Goal: Contribute content: Contribute content

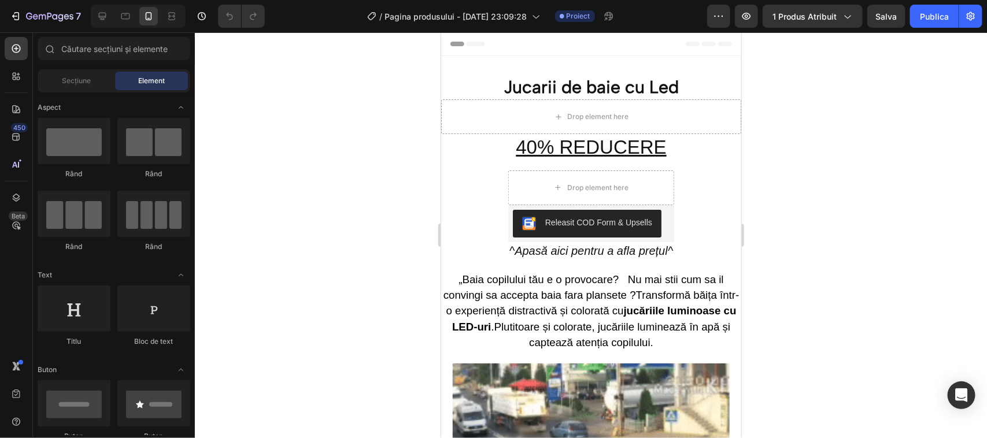
click at [317, 9] on div "/ Pagina produsului - 28 apr., 23:09:28 Proiect" at bounding box center [490, 16] width 433 height 23
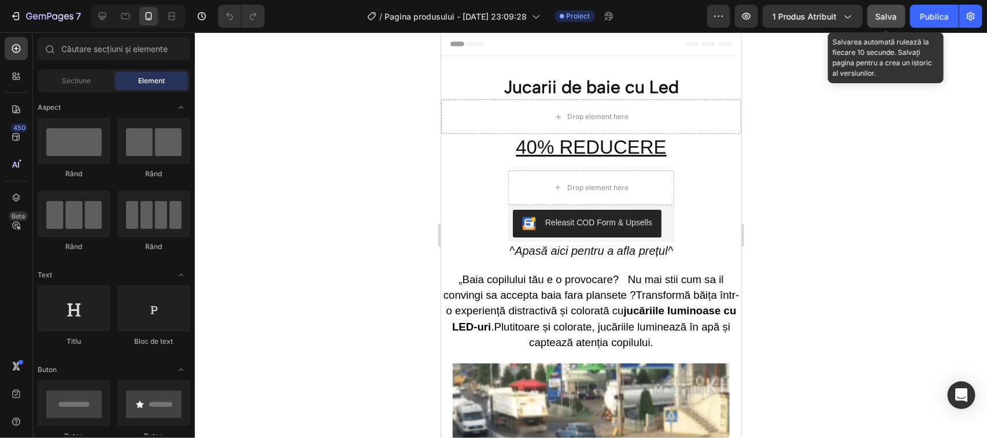
click at [885, 12] on font "Salva" at bounding box center [886, 17] width 21 height 10
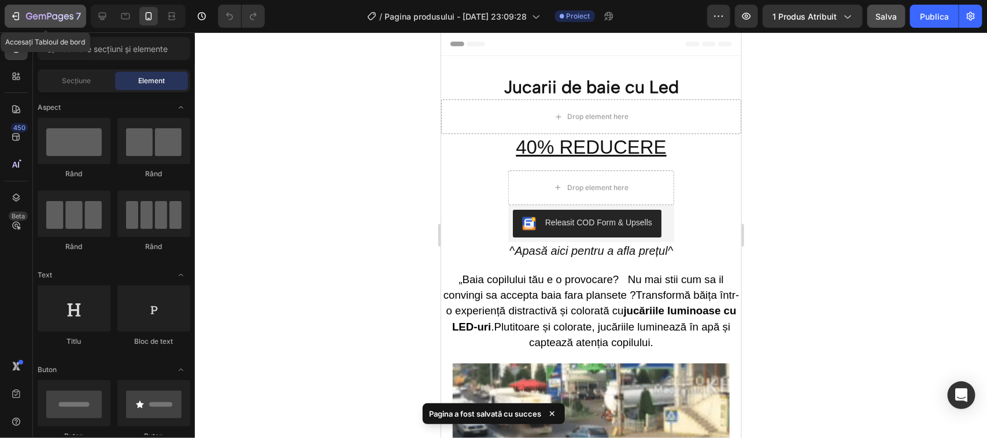
click at [15, 15] on icon "button" at bounding box center [16, 16] width 12 height 12
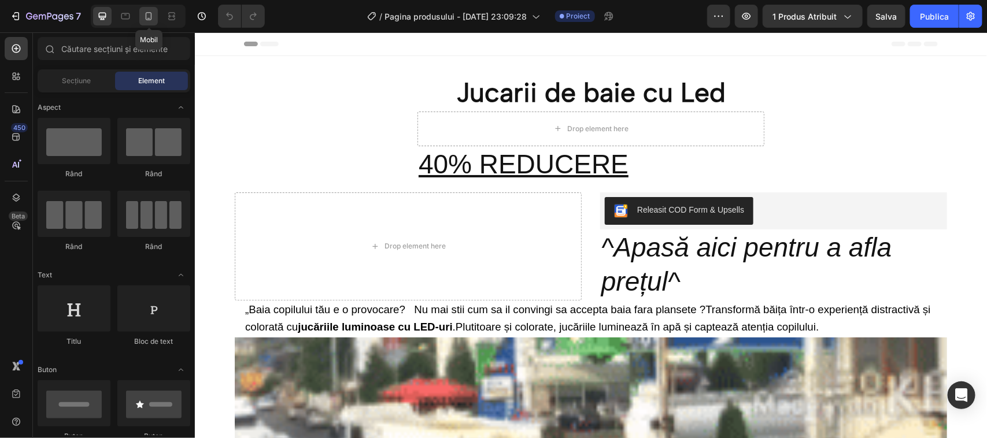
click at [150, 17] on icon at bounding box center [149, 16] width 12 height 12
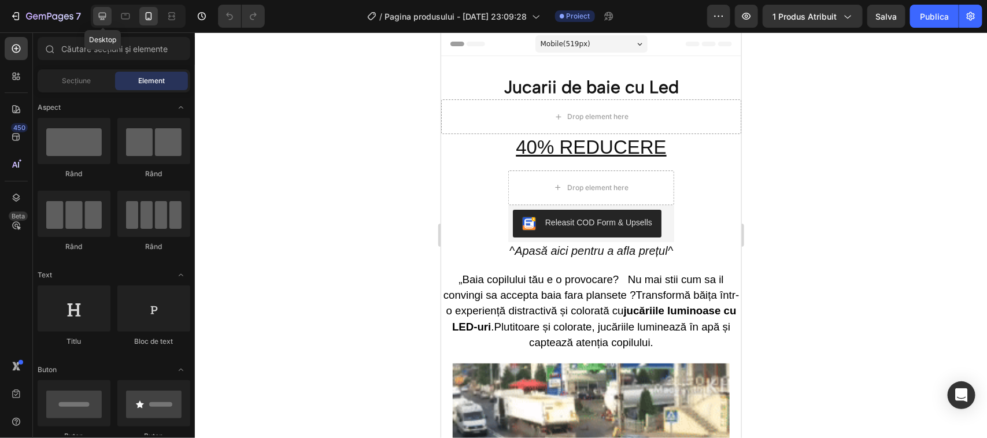
click at [99, 13] on icon at bounding box center [103, 16] width 12 height 12
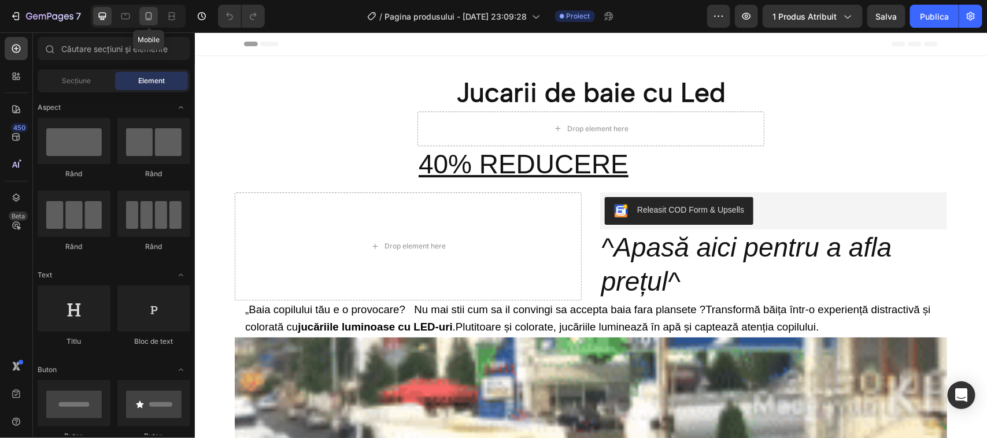
click at [146, 14] on icon at bounding box center [149, 16] width 6 height 8
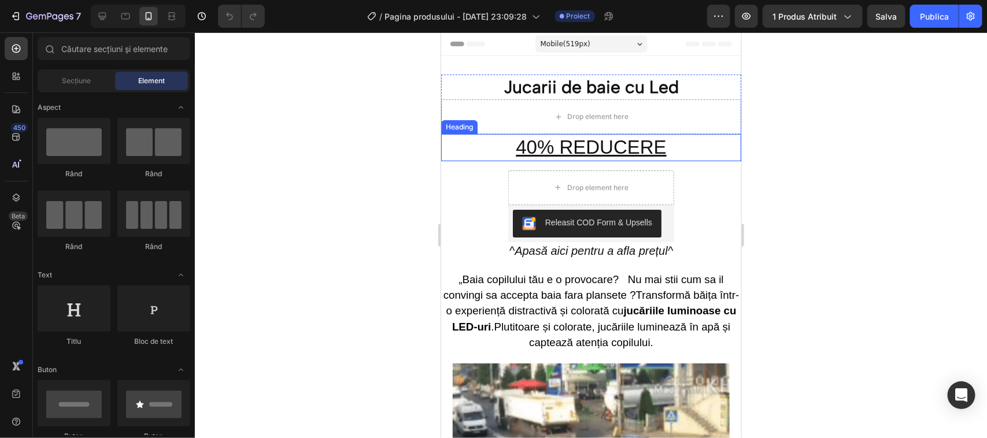
click at [532, 142] on h2 "40% REDUCERE" at bounding box center [591, 147] width 300 height 27
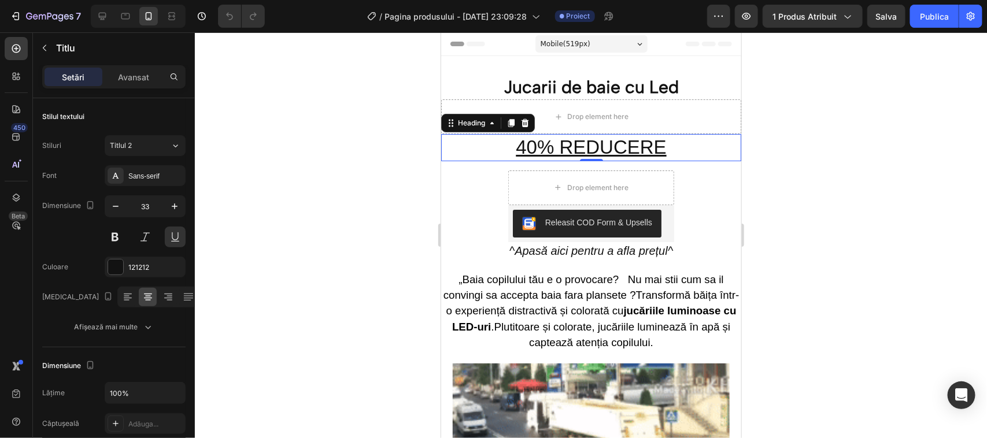
click at [533, 148] on h2 "40% REDUCERE" at bounding box center [591, 147] width 300 height 27
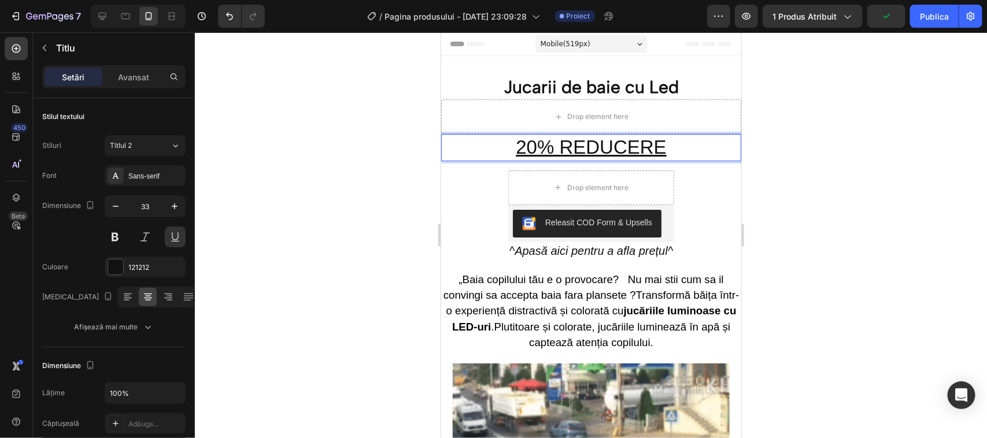
click at [230, 165] on div at bounding box center [591, 235] width 792 height 406
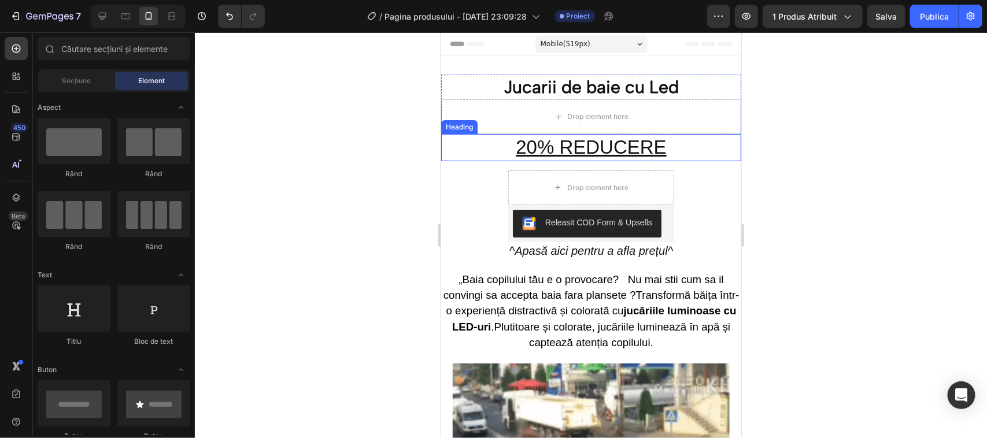
click at [597, 146] on p "20% REDUCERE" at bounding box center [591, 147] width 298 height 25
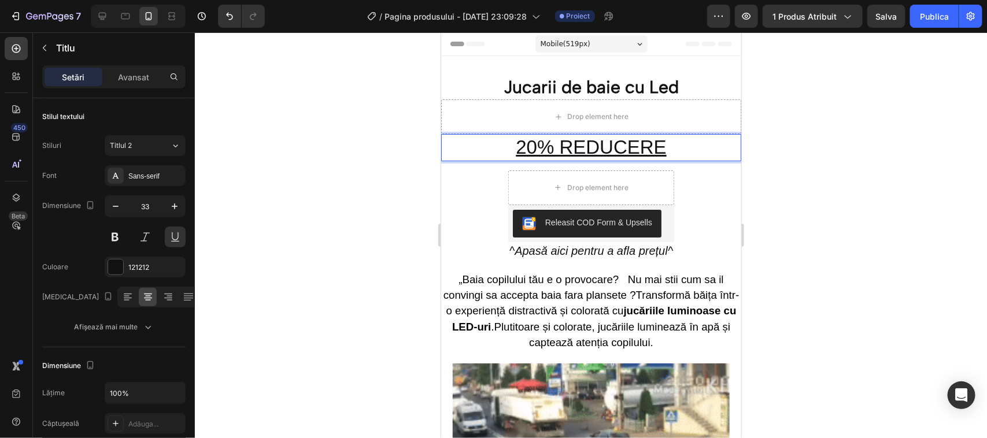
click at [659, 151] on p "20% REDUCERE" at bounding box center [591, 147] width 298 height 25
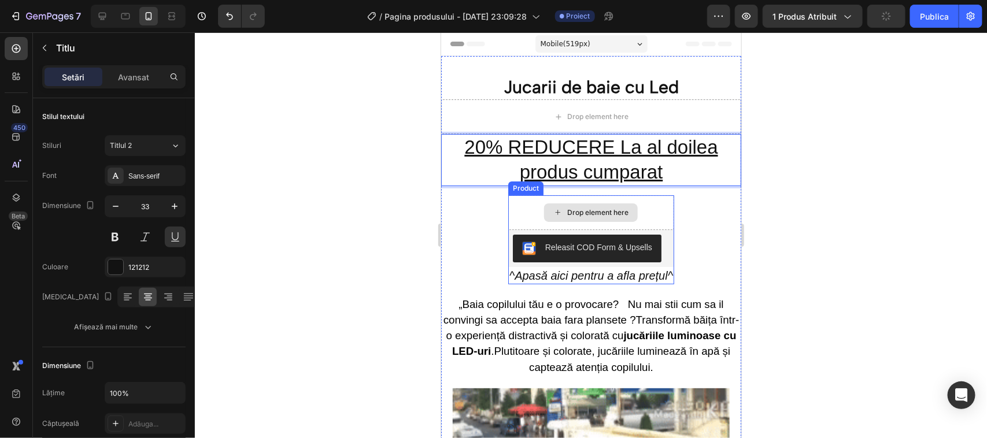
click at [580, 210] on div "Drop element here" at bounding box center [597, 212] width 61 height 9
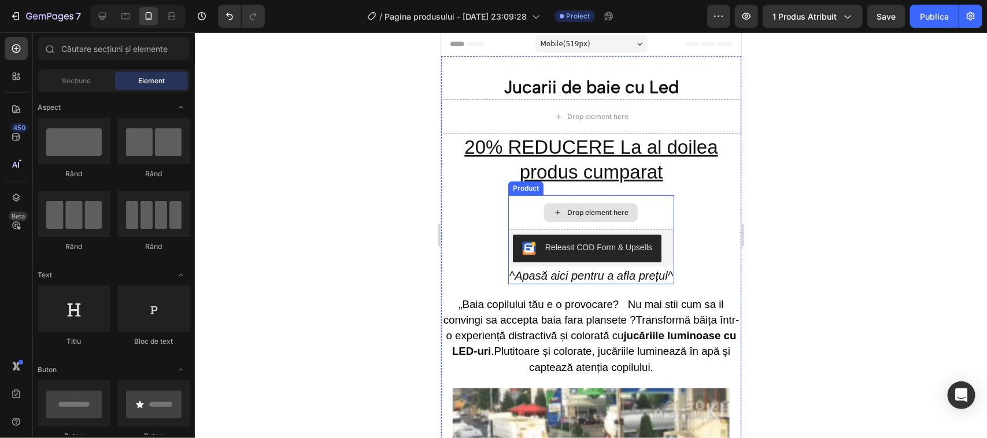
click at [579, 211] on div "Drop element here" at bounding box center [597, 212] width 61 height 9
click at [521, 191] on div "Product" at bounding box center [525, 188] width 35 height 14
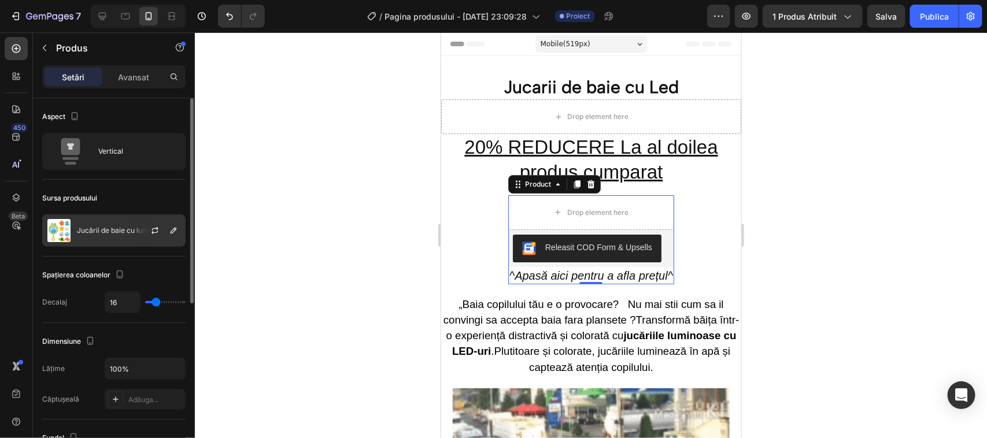
click at [112, 227] on font "Jucării de baie cu lumini LED" at bounding box center [124, 230] width 94 height 9
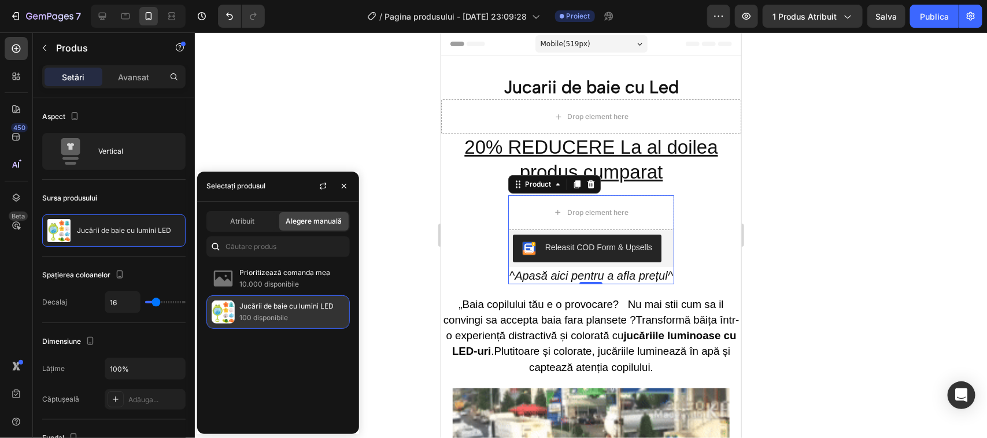
click at [263, 311] on p "Jucării de baie cu lumini LED" at bounding box center [291, 307] width 105 height 12
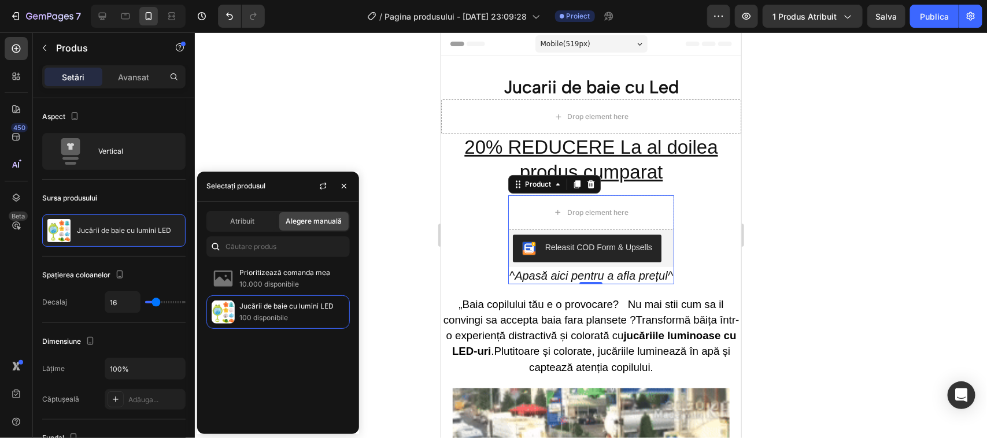
click at [299, 223] on font "Alegere manuală" at bounding box center [314, 221] width 56 height 9
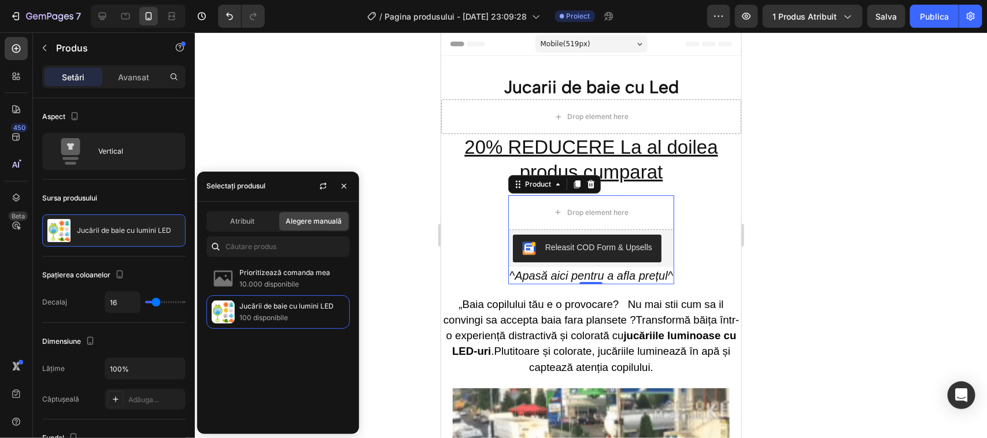
click at [300, 223] on font "Alegere manuală" at bounding box center [314, 221] width 56 height 9
click at [250, 221] on font "Atribuit" at bounding box center [242, 221] width 24 height 9
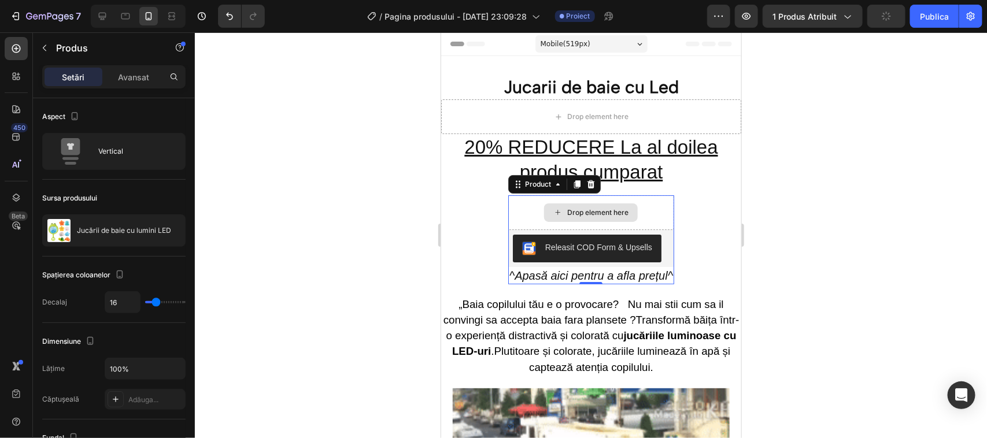
click at [554, 212] on icon at bounding box center [557, 212] width 9 height 10
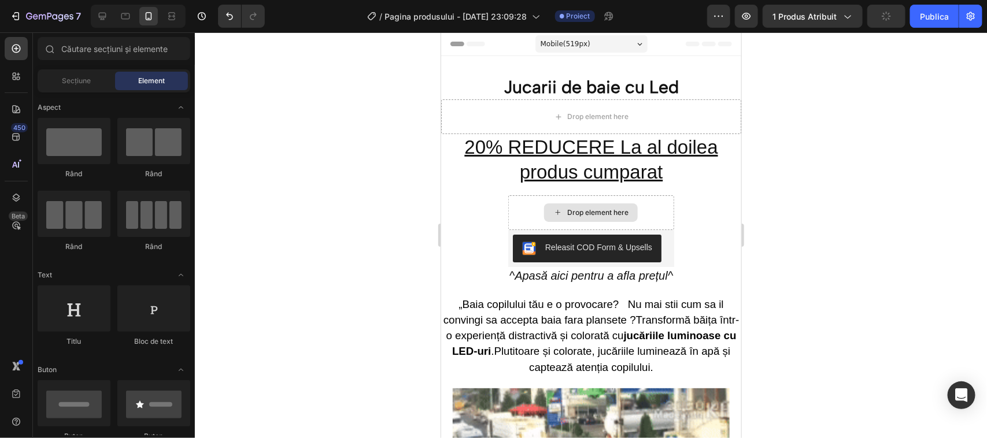
click at [554, 212] on icon at bounding box center [557, 212] width 9 height 10
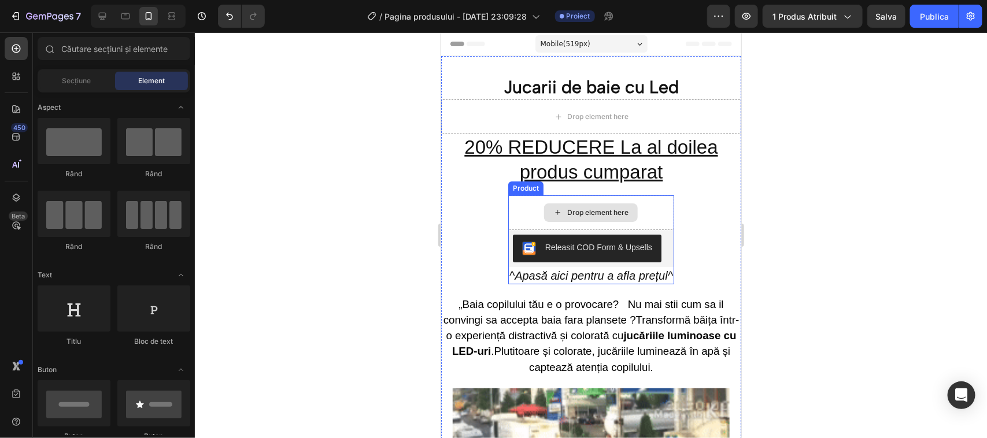
click at [553, 212] on icon at bounding box center [557, 212] width 9 height 10
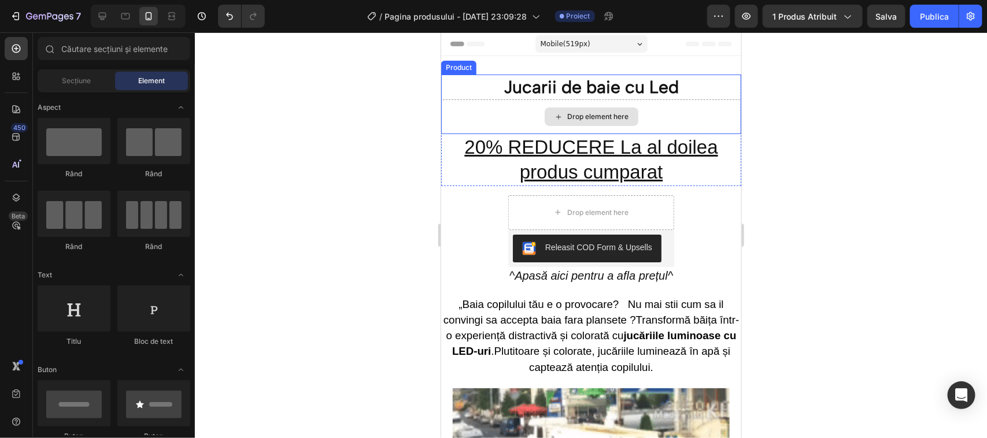
click at [567, 112] on div "Drop element here" at bounding box center [597, 116] width 61 height 9
click at [575, 113] on div "Drop element here" at bounding box center [597, 116] width 61 height 9
click at [570, 116] on div "Drop element here" at bounding box center [597, 116] width 61 height 9
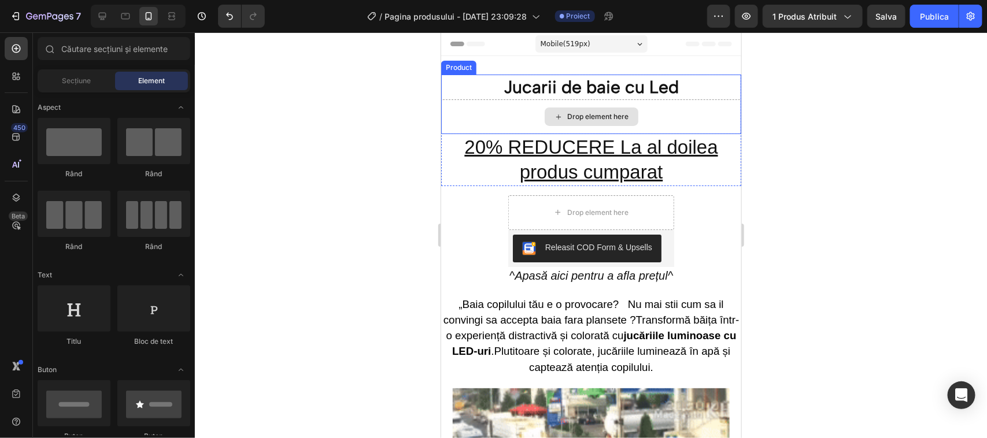
click at [559, 113] on div "Drop element here" at bounding box center [591, 116] width 94 height 19
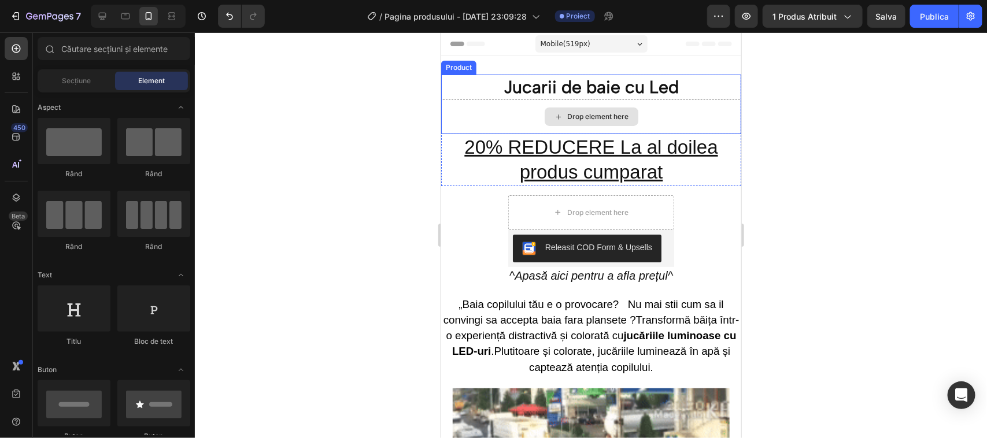
click at [559, 113] on div "Drop element here" at bounding box center [591, 116] width 94 height 19
click at [553, 114] on icon at bounding box center [557, 117] width 9 height 10
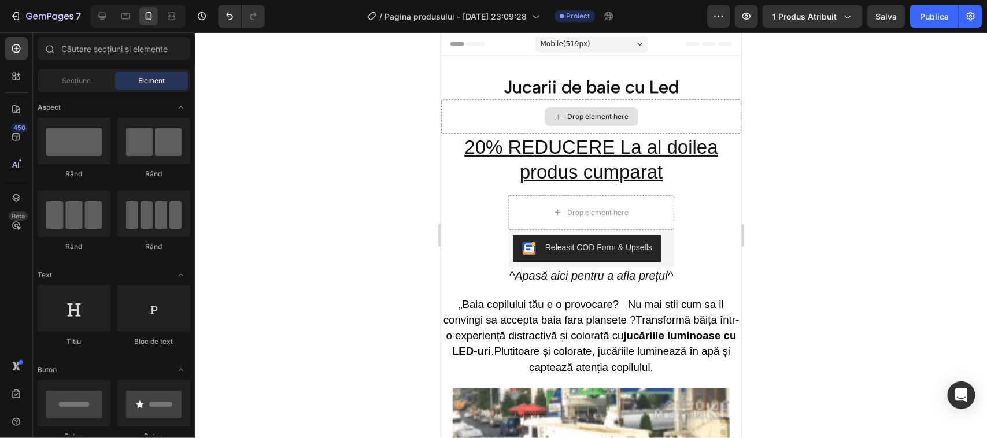
click at [553, 114] on icon at bounding box center [557, 117] width 9 height 10
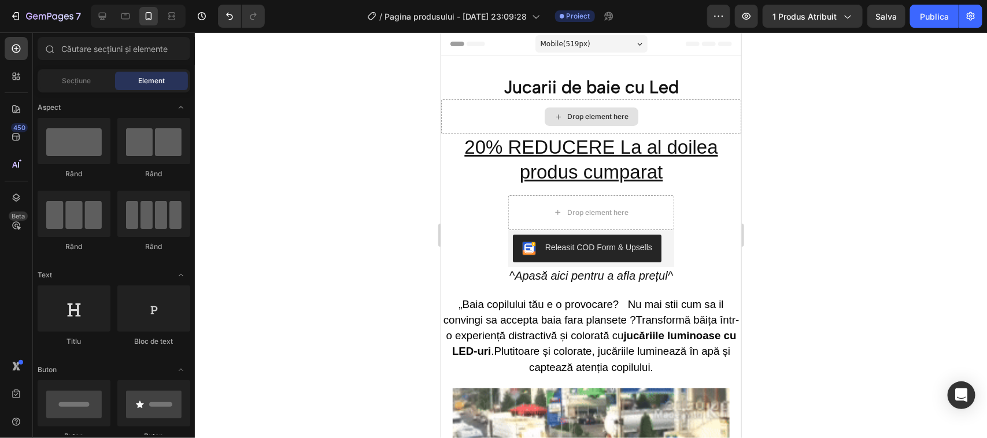
click at [553, 113] on icon at bounding box center [557, 117] width 9 height 10
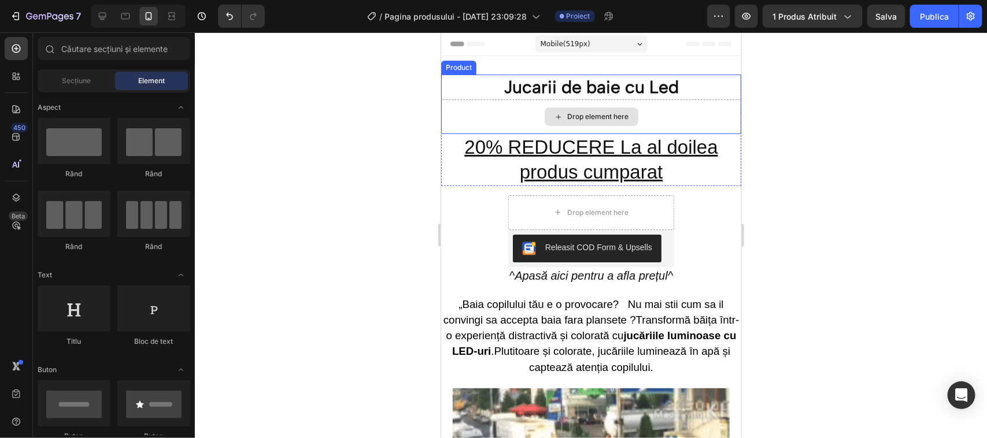
click at [574, 117] on div "Drop element here" at bounding box center [597, 116] width 61 height 9
click at [463, 72] on div "Heading" at bounding box center [459, 67] width 36 height 14
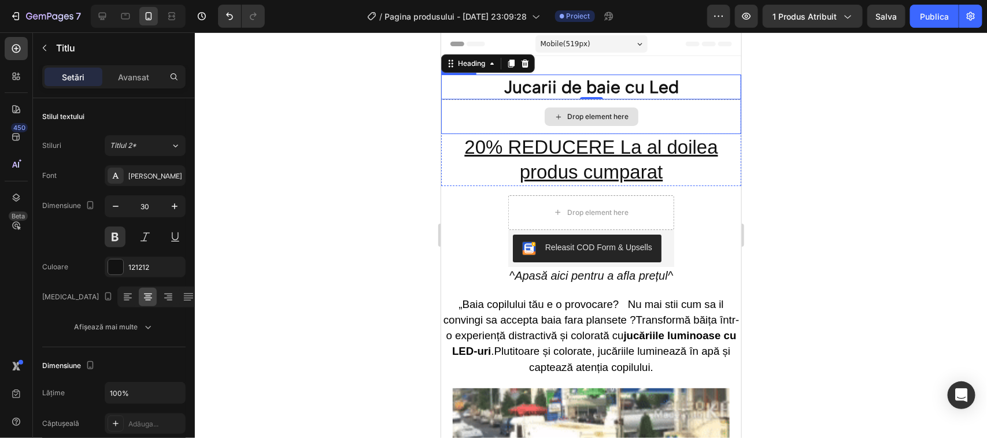
click at [586, 114] on div "Drop element here" at bounding box center [597, 116] width 61 height 9
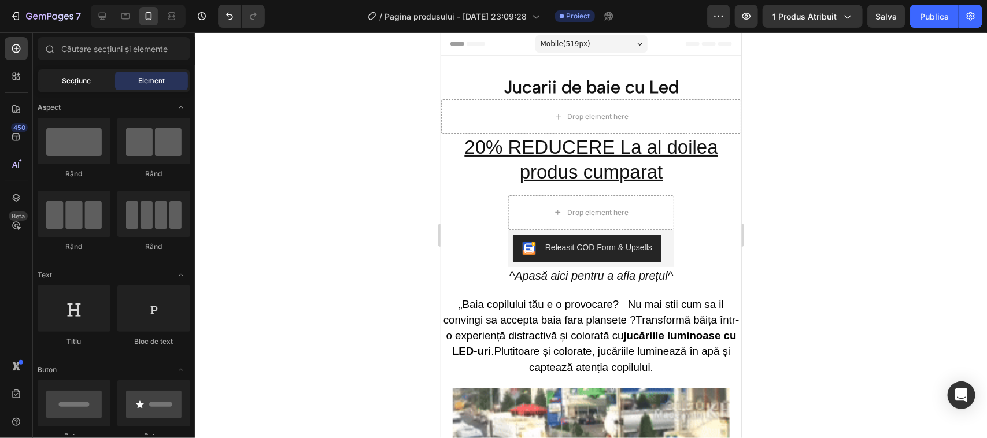
click at [91, 84] on div "Secțiune" at bounding box center [76, 81] width 73 height 19
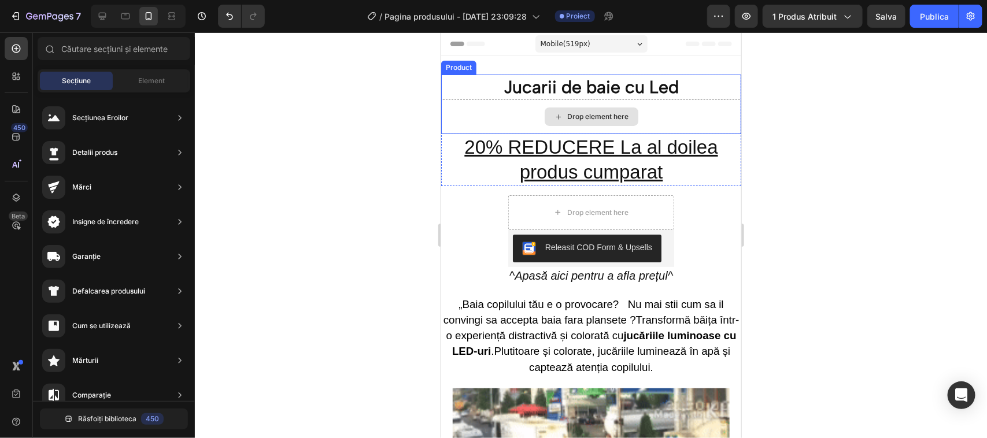
click at [553, 114] on icon at bounding box center [557, 117] width 9 height 10
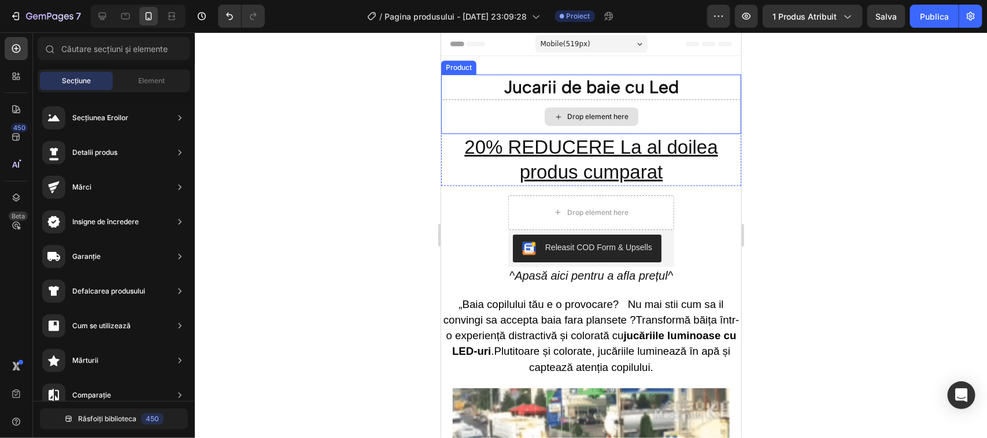
click at [553, 114] on icon at bounding box center [557, 117] width 9 height 10
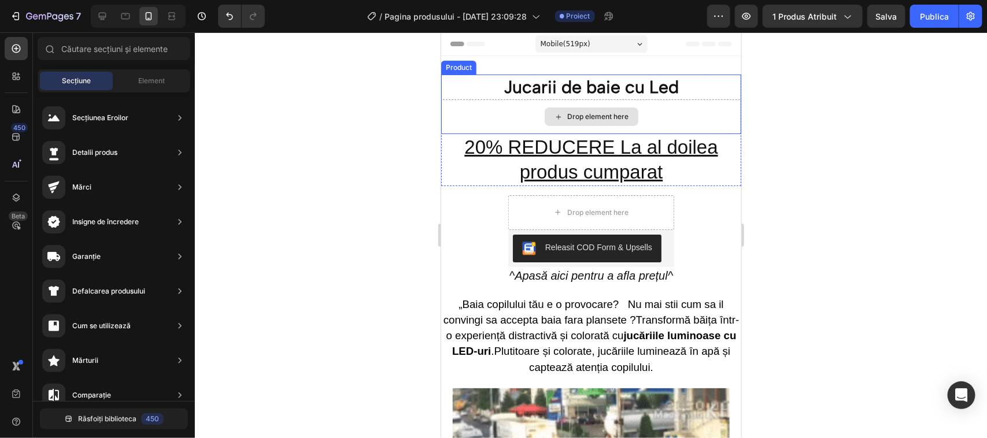
click at [571, 116] on div "Drop element here" at bounding box center [597, 116] width 61 height 9
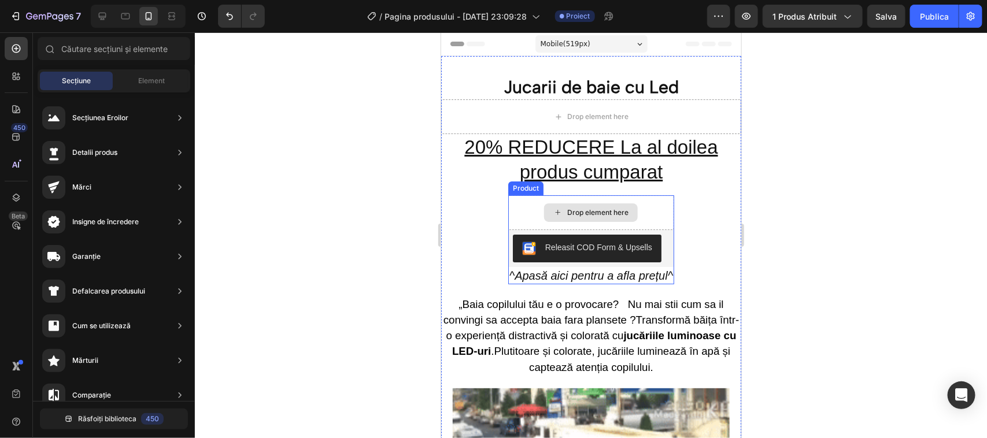
click at [560, 206] on div "Drop element here" at bounding box center [591, 212] width 94 height 19
click at [559, 211] on div "Drop element here" at bounding box center [591, 212] width 94 height 19
click at [526, 191] on div "Product" at bounding box center [525, 188] width 35 height 14
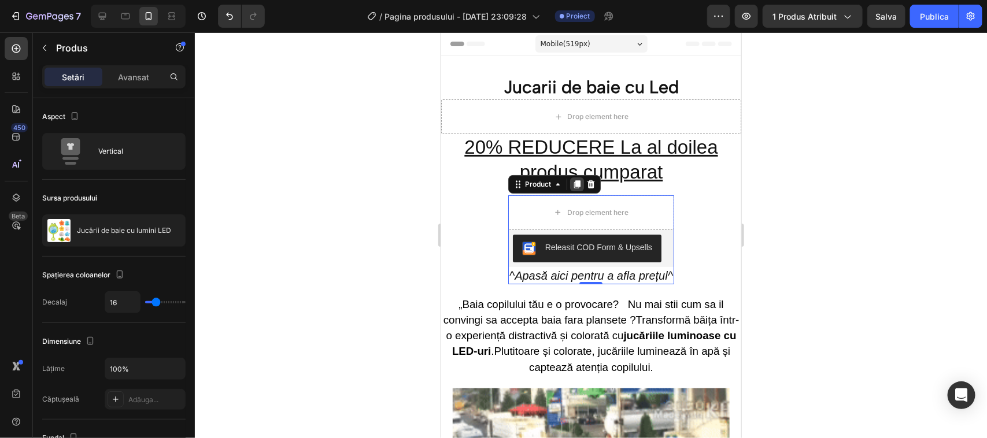
click at [574, 185] on icon at bounding box center [577, 184] width 6 height 8
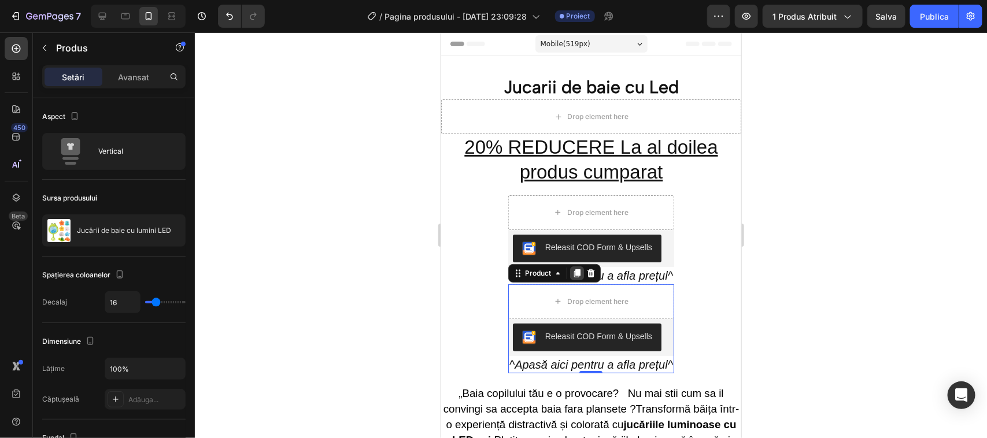
click at [572, 272] on icon at bounding box center [576, 272] width 9 height 9
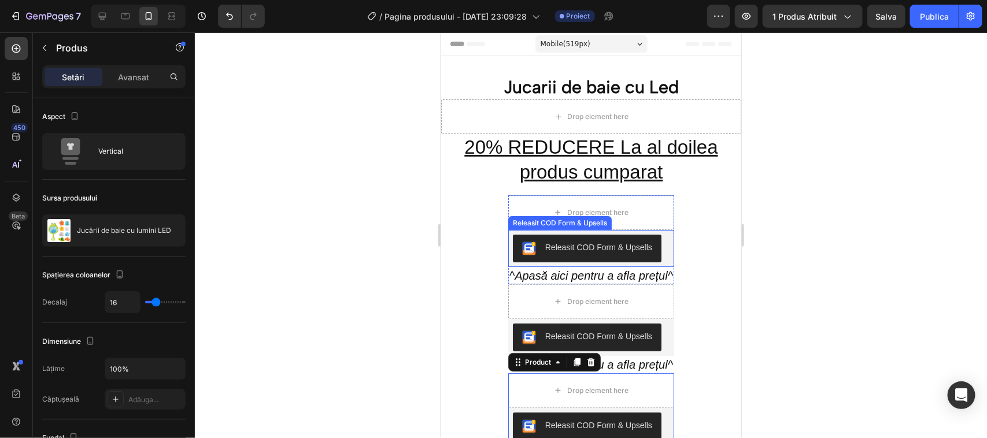
click at [535, 227] on div "Releasit COD Form & Upsells" at bounding box center [559, 223] width 103 height 14
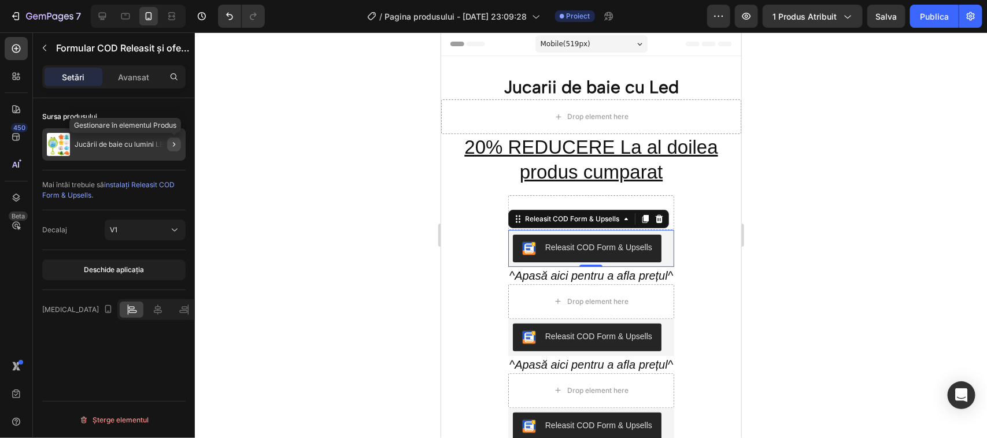
click at [175, 145] on icon "button" at bounding box center [174, 144] width 2 height 5
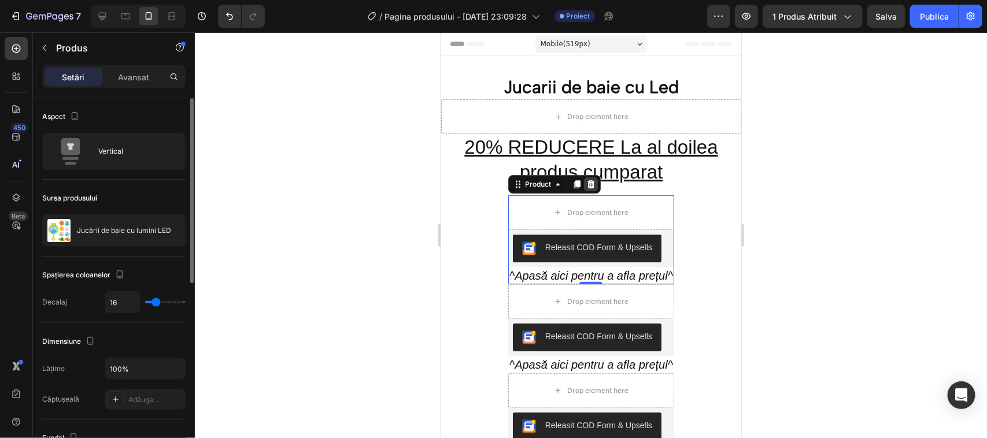
click at [586, 183] on icon at bounding box center [590, 184] width 8 height 8
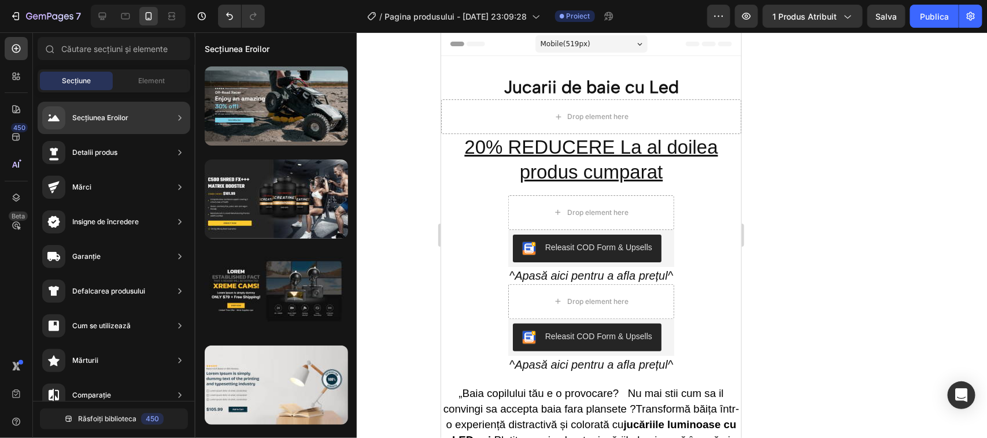
click at [178, 119] on icon at bounding box center [180, 118] width 12 height 12
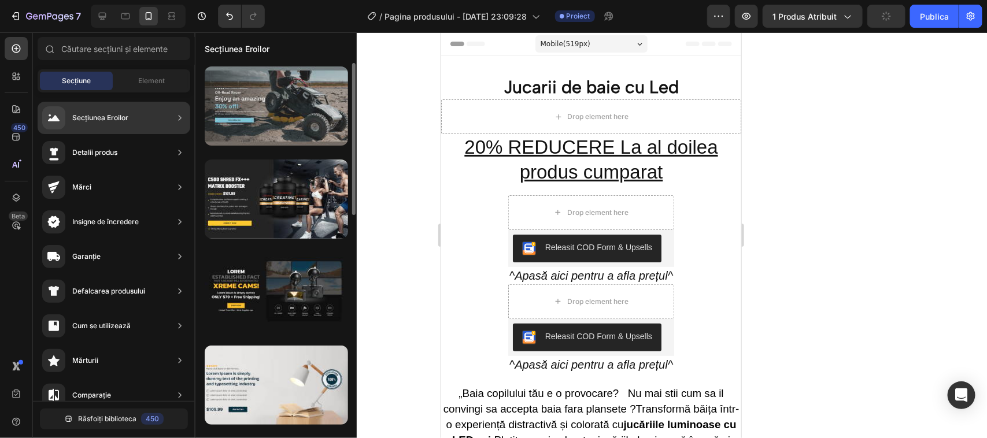
click at [262, 113] on div at bounding box center [276, 105] width 143 height 79
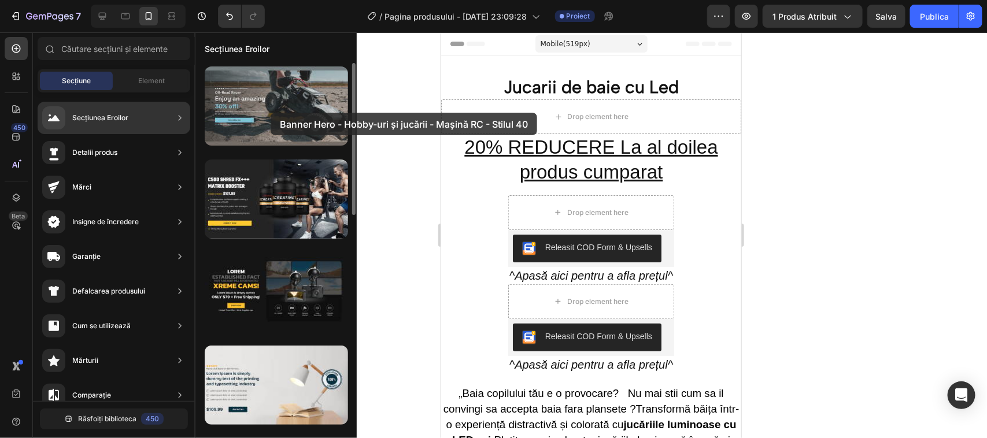
drag, startPoint x: 262, startPoint y: 113, endPoint x: 271, endPoint y: 113, distance: 8.7
click at [271, 113] on div at bounding box center [276, 105] width 143 height 79
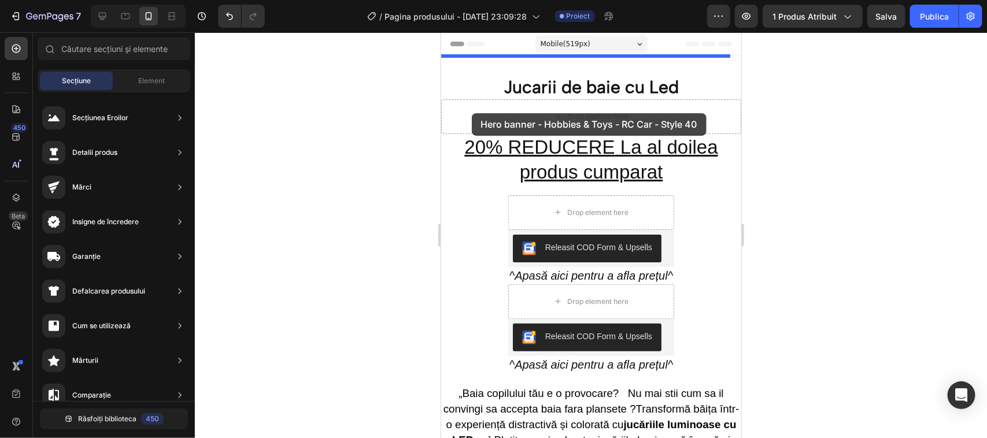
drag, startPoint x: 711, startPoint y: 145, endPoint x: 471, endPoint y: 113, distance: 242.1
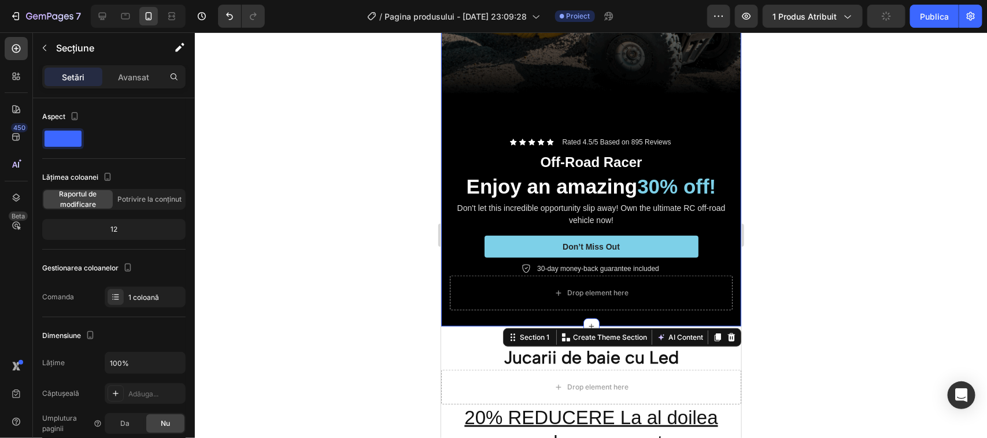
scroll to position [289, 0]
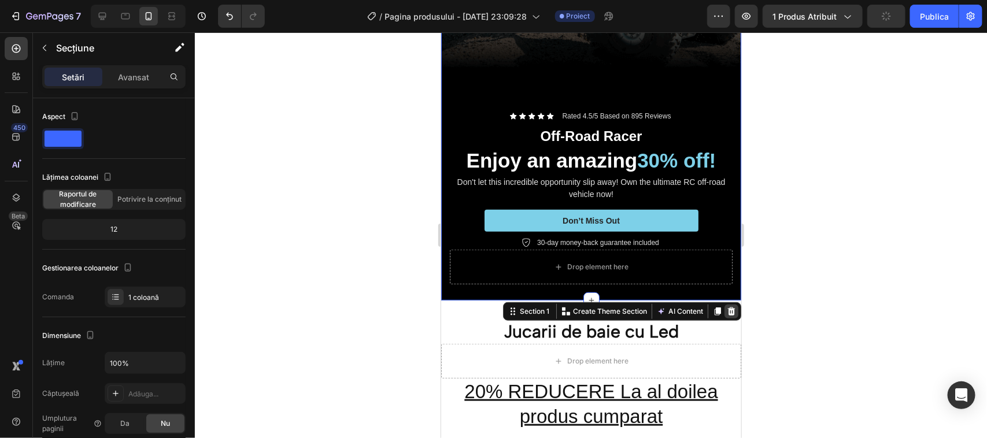
click at [727, 307] on icon at bounding box center [731, 311] width 8 height 8
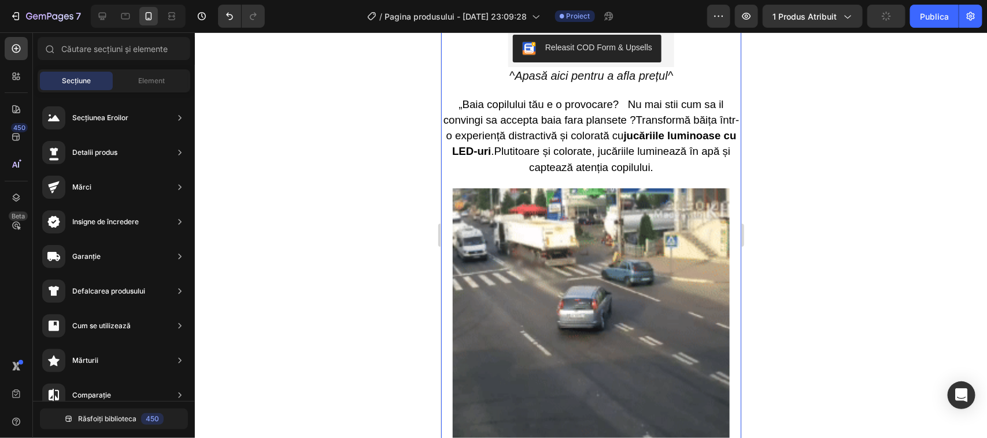
scroll to position [0, 0]
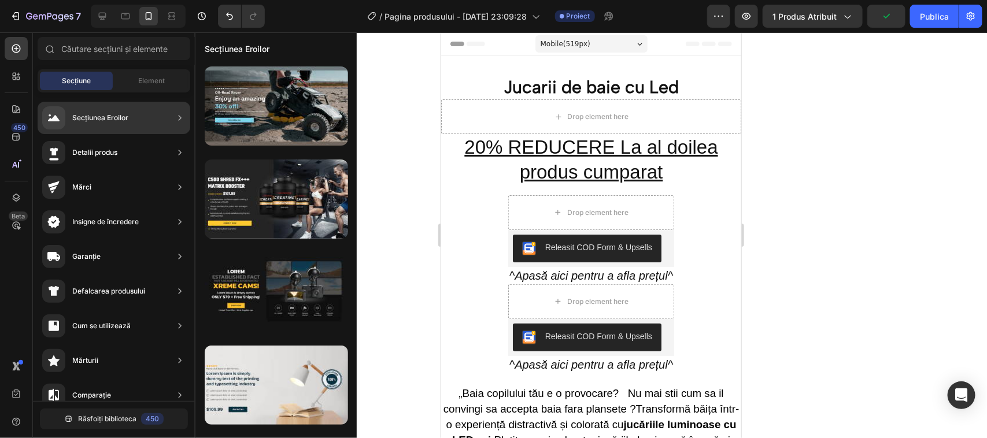
click at [180, 117] on icon at bounding box center [180, 117] width 3 height 5
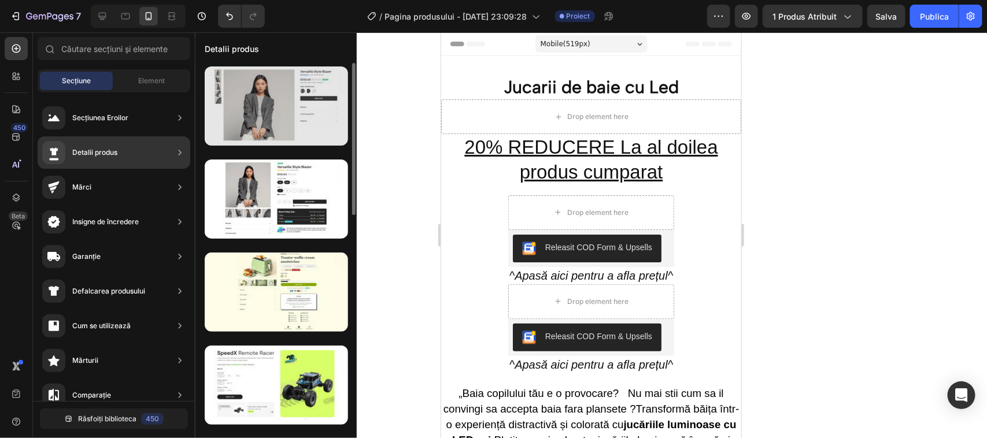
click at [268, 124] on div at bounding box center [276, 105] width 143 height 79
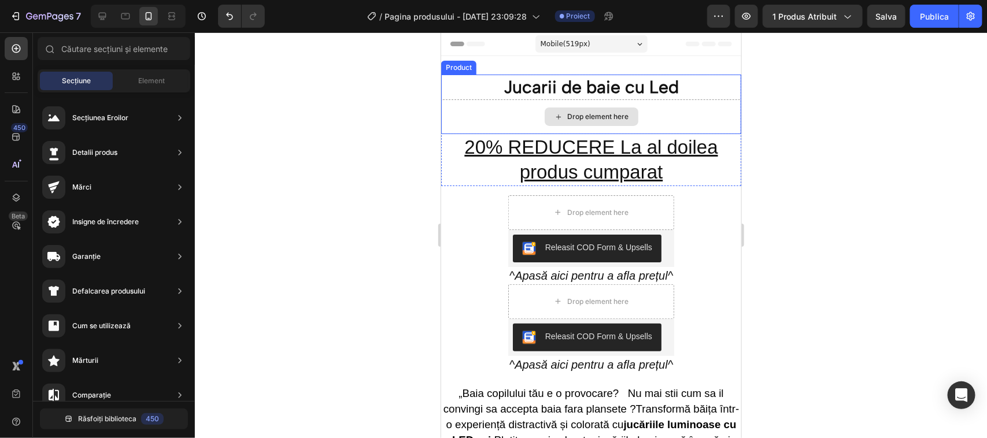
click at [553, 117] on icon at bounding box center [557, 117] width 9 height 10
click at [555, 115] on icon at bounding box center [557, 117] width 9 height 10
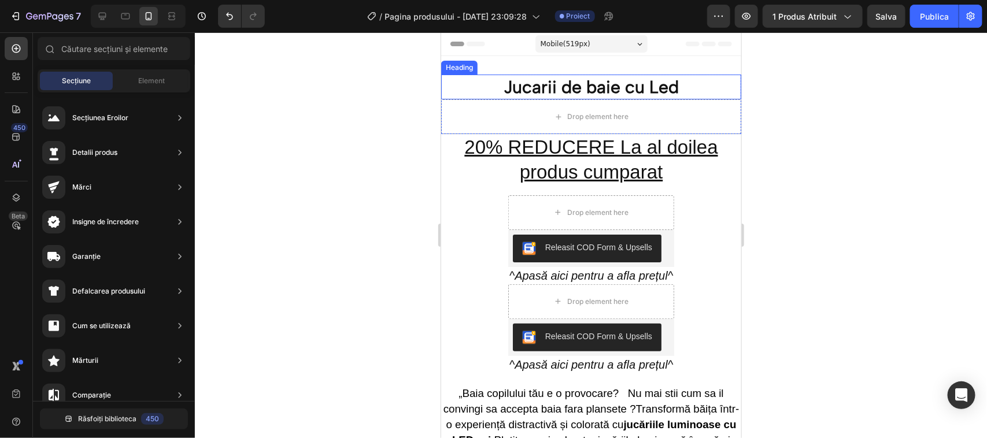
click at [465, 71] on div "Heading" at bounding box center [459, 67] width 36 height 14
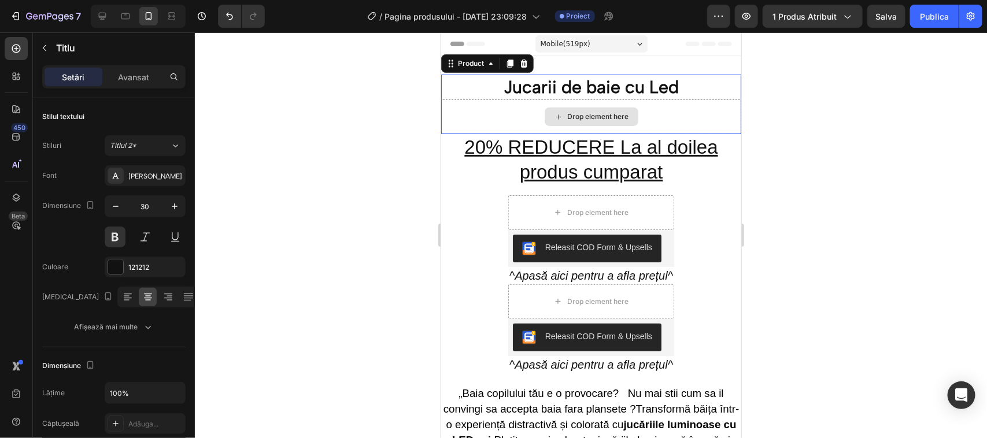
click at [498, 107] on div "Drop element here" at bounding box center [591, 116] width 300 height 35
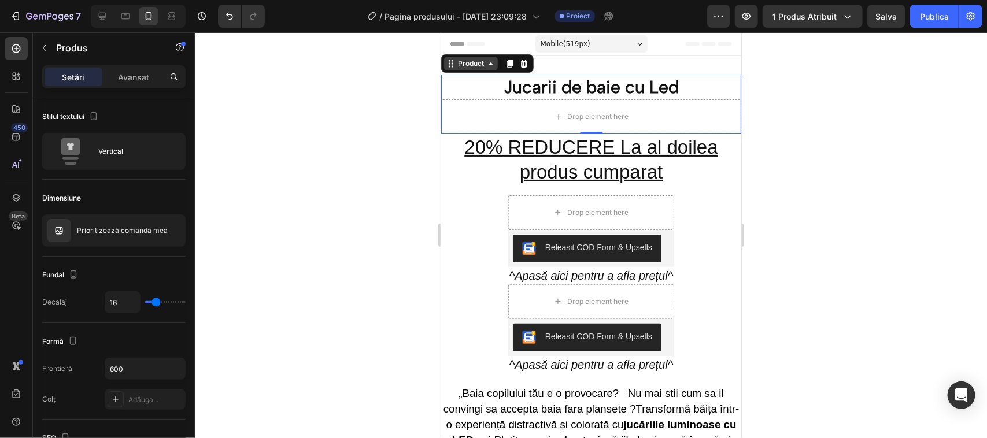
click at [473, 69] on div "Product" at bounding box center [470, 63] width 54 height 14
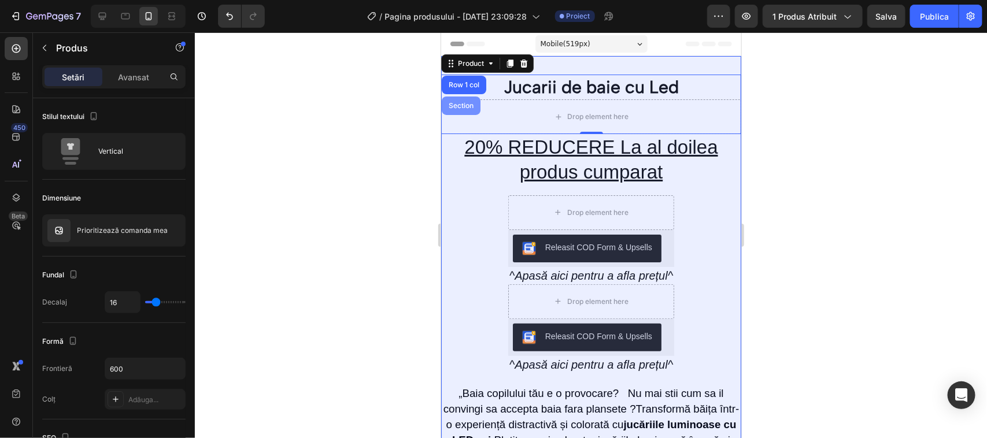
click at [460, 107] on div "Section" at bounding box center [460, 105] width 29 height 7
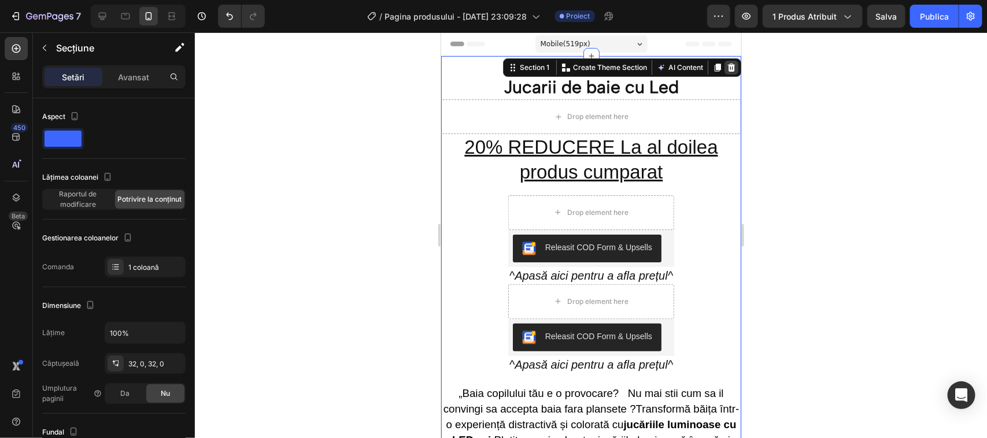
click at [726, 68] on icon at bounding box center [730, 66] width 9 height 9
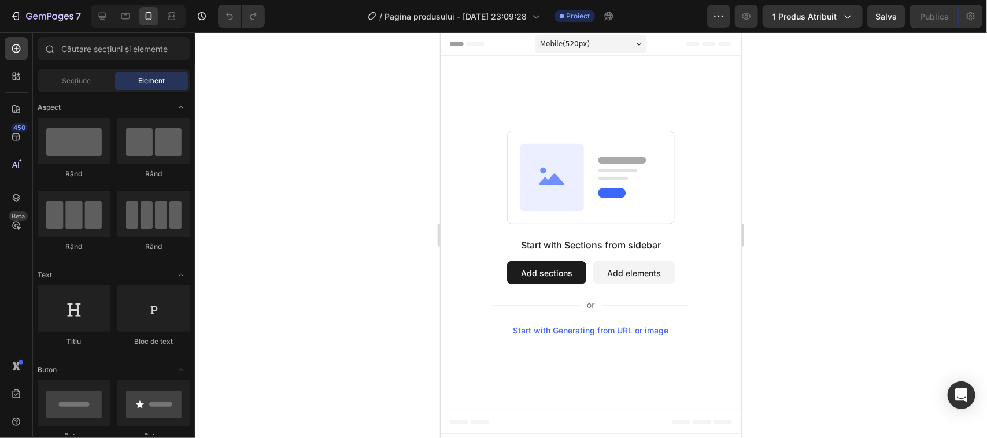
click at [608, 331] on div "Start with Generating from URL or image" at bounding box center [591, 330] width 156 height 9
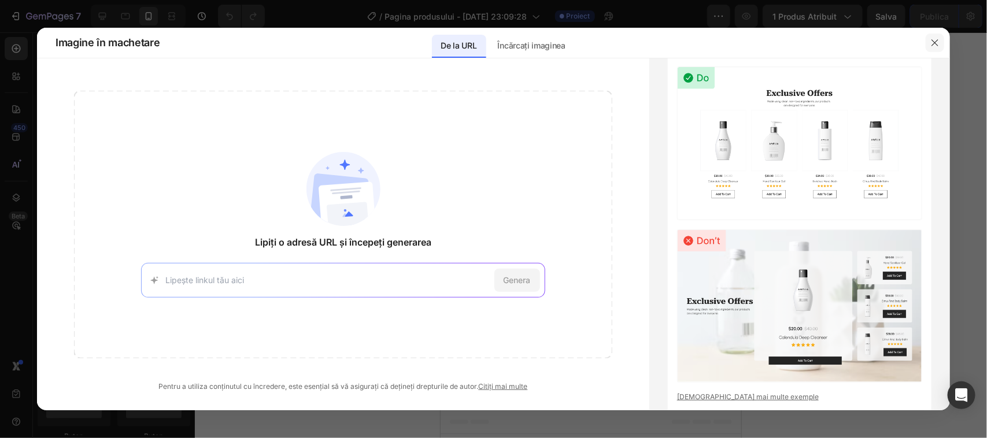
click at [940, 45] on icon "button" at bounding box center [934, 42] width 9 height 9
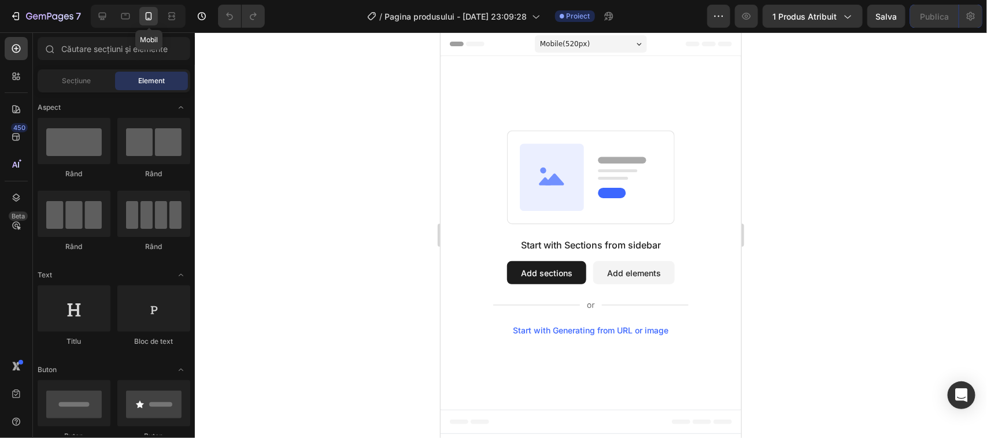
click at [149, 15] on icon at bounding box center [149, 16] width 12 height 12
click at [124, 18] on icon at bounding box center [126, 16] width 12 height 12
click at [103, 17] on icon at bounding box center [103, 17] width 8 height 8
click at [150, 17] on icon at bounding box center [149, 16] width 12 height 12
click at [851, 15] on icon "button" at bounding box center [847, 16] width 12 height 12
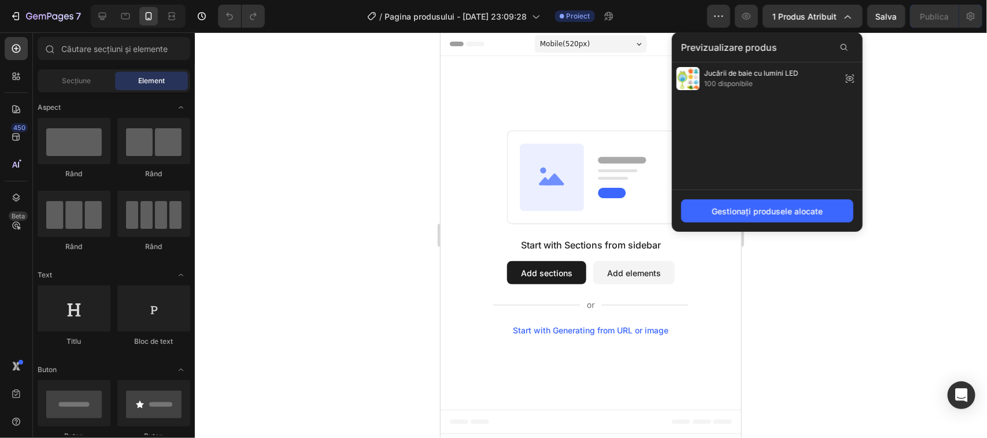
click at [762, 80] on span "100 disponibile" at bounding box center [751, 84] width 94 height 10
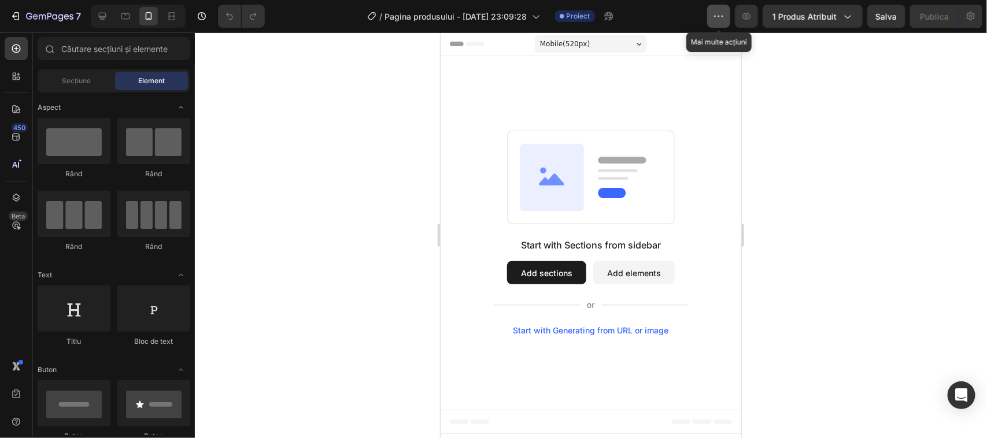
click at [723, 19] on icon "button" at bounding box center [719, 16] width 12 height 12
click at [746, 17] on icon "button" at bounding box center [747, 16] width 12 height 12
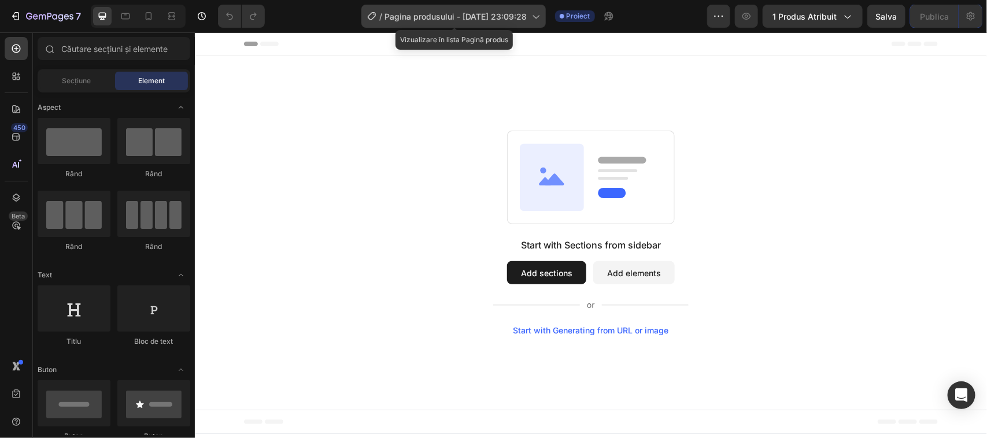
click at [538, 17] on icon at bounding box center [536, 17] width 6 height 3
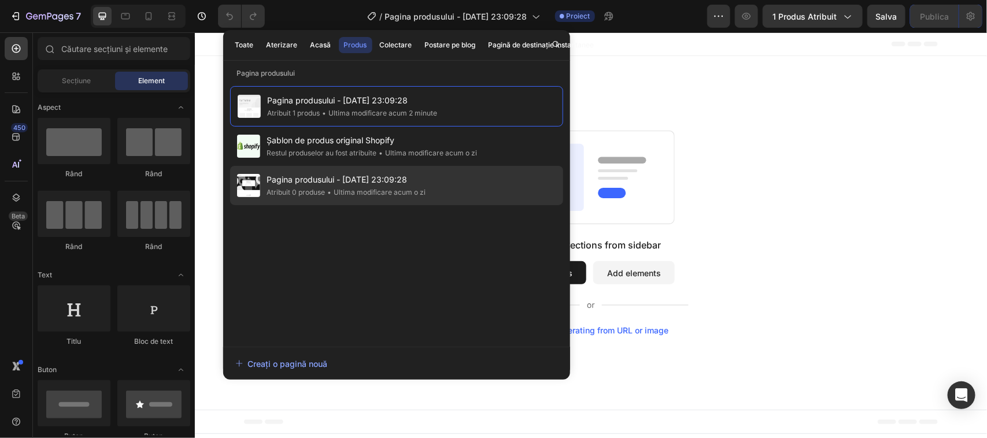
click at [391, 186] on span "Pagina produsului - [DATE] 23:09:28" at bounding box center [346, 180] width 159 height 14
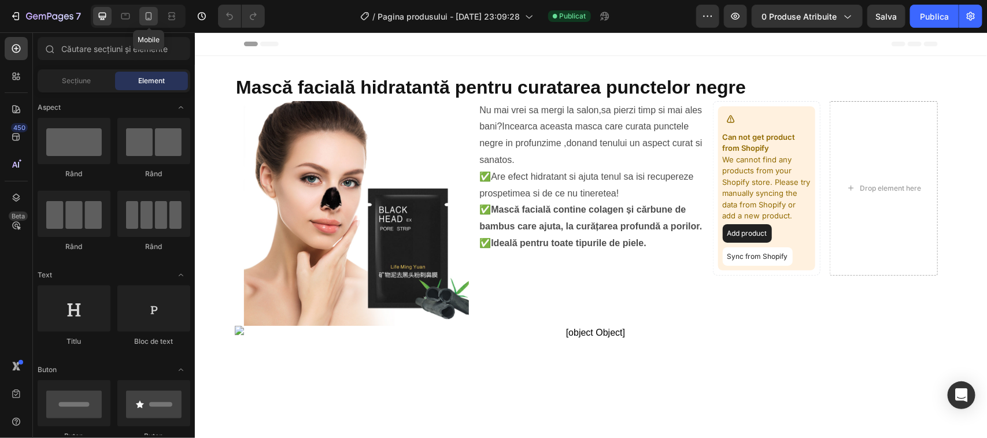
click at [151, 19] on icon at bounding box center [149, 16] width 6 height 8
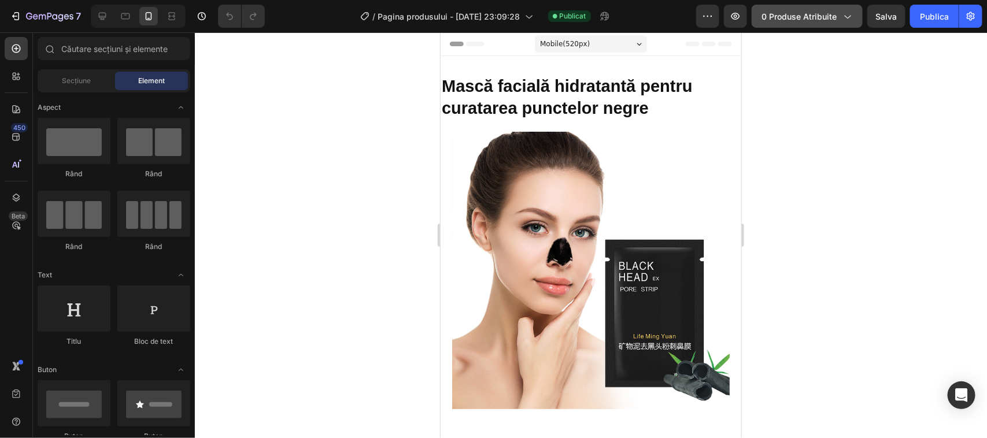
click at [849, 17] on icon "button" at bounding box center [848, 17] width 6 height 3
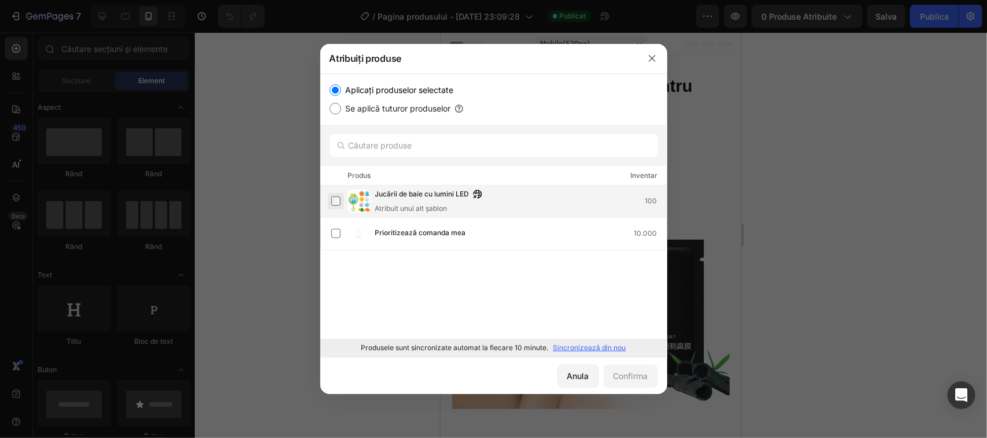
click at [338, 200] on label at bounding box center [335, 201] width 9 height 9
click at [641, 376] on font "Confirma" at bounding box center [630, 376] width 35 height 10
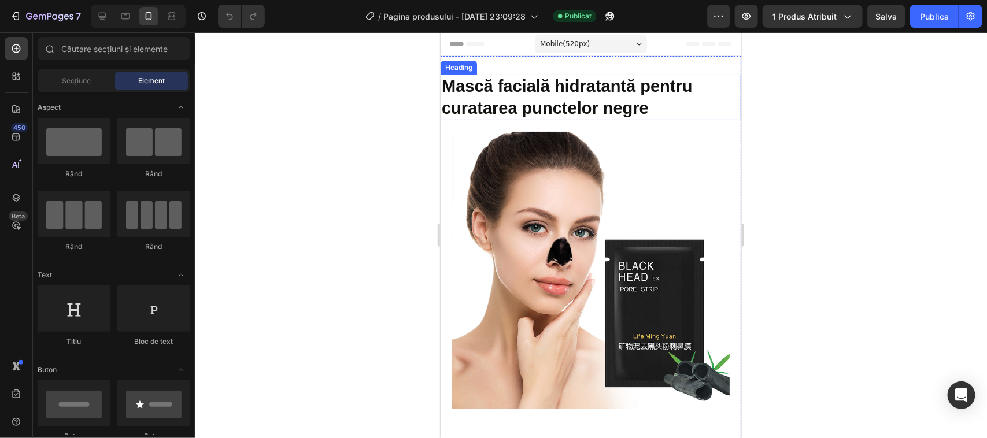
click at [657, 108] on h2 "Mască facială hidratantă pentru curatarea punctelor negre" at bounding box center [590, 97] width 301 height 46
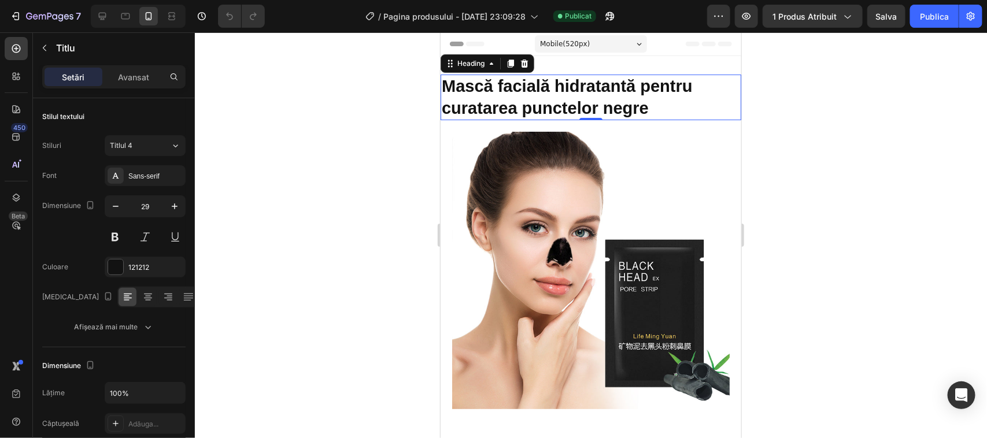
click at [655, 109] on h2 "Mască facială hidratantă pentru curatarea punctelor negre" at bounding box center [590, 97] width 301 height 46
click at [655, 109] on p "Mască facială hidratantă pentru curatarea punctelor negre" at bounding box center [590, 96] width 298 height 43
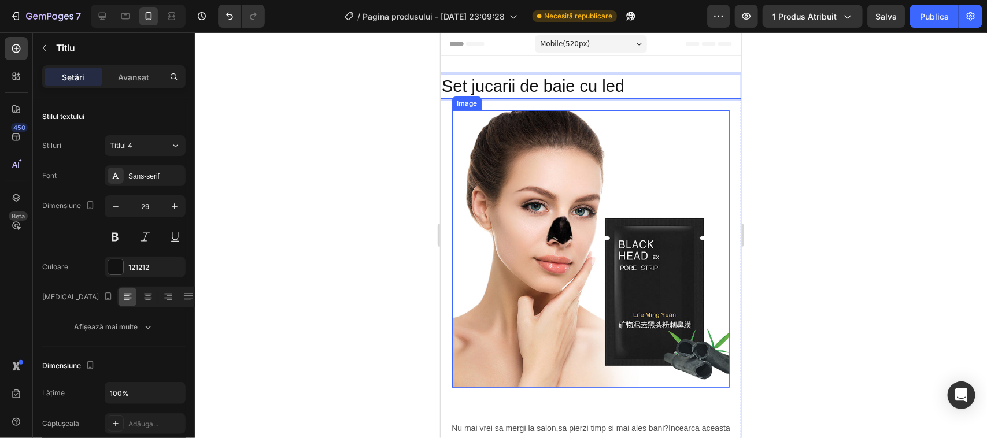
click at [464, 108] on div "Image" at bounding box center [466, 103] width 29 height 14
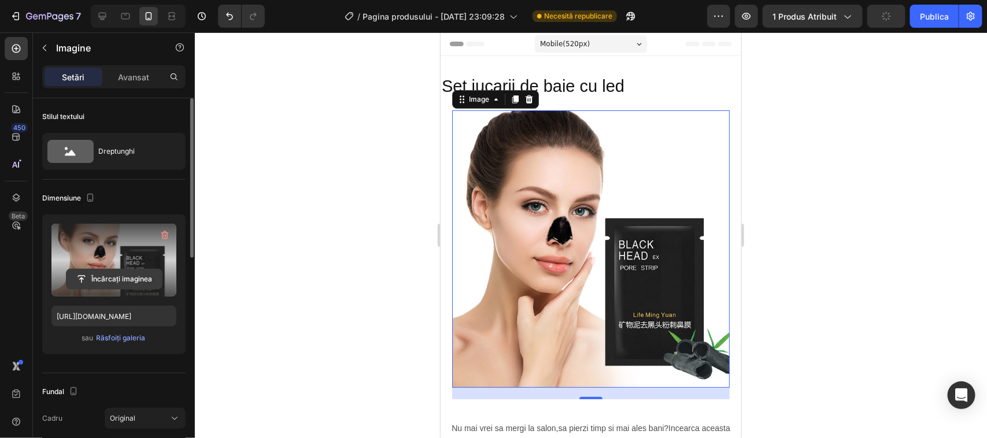
click at [129, 278] on input "file" at bounding box center [113, 279] width 95 height 20
click at [122, 279] on input "file" at bounding box center [113, 279] width 95 height 20
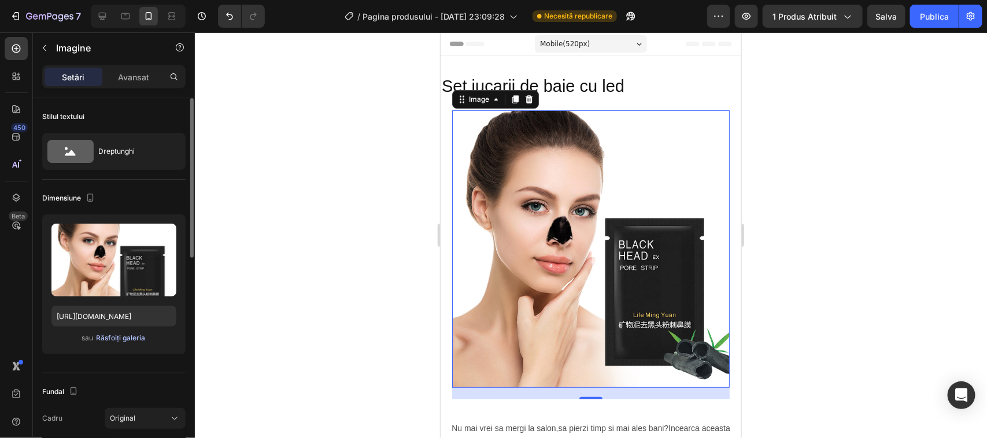
click at [114, 337] on font "Răsfoiți galeria" at bounding box center [121, 338] width 49 height 9
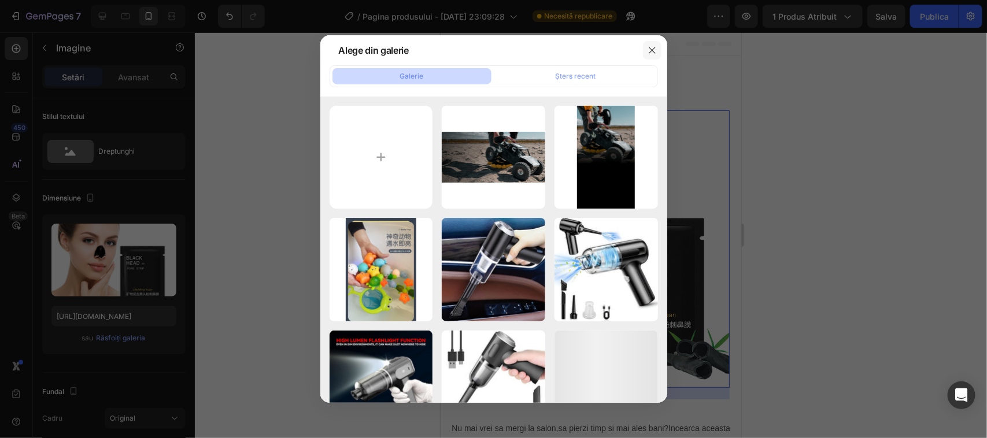
click at [649, 49] on icon "button" at bounding box center [652, 50] width 9 height 9
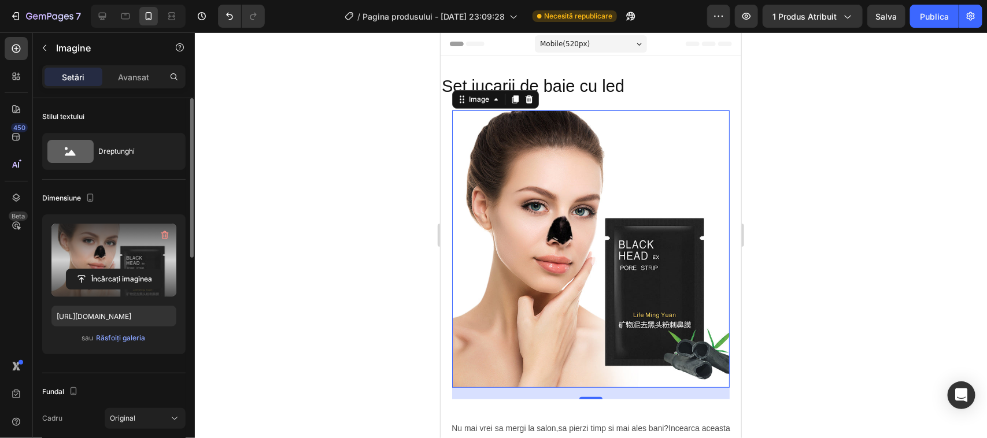
click at [97, 267] on label at bounding box center [113, 260] width 125 height 73
click at [97, 269] on input "file" at bounding box center [113, 279] width 95 height 20
click at [124, 276] on input "file" at bounding box center [113, 279] width 95 height 20
click at [93, 279] on input "file" at bounding box center [113, 279] width 95 height 20
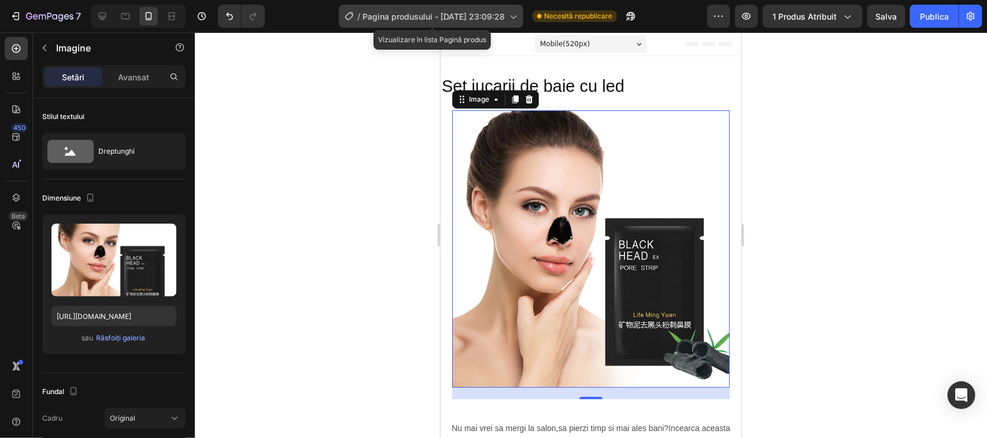
click at [516, 16] on icon at bounding box center [514, 17] width 6 height 3
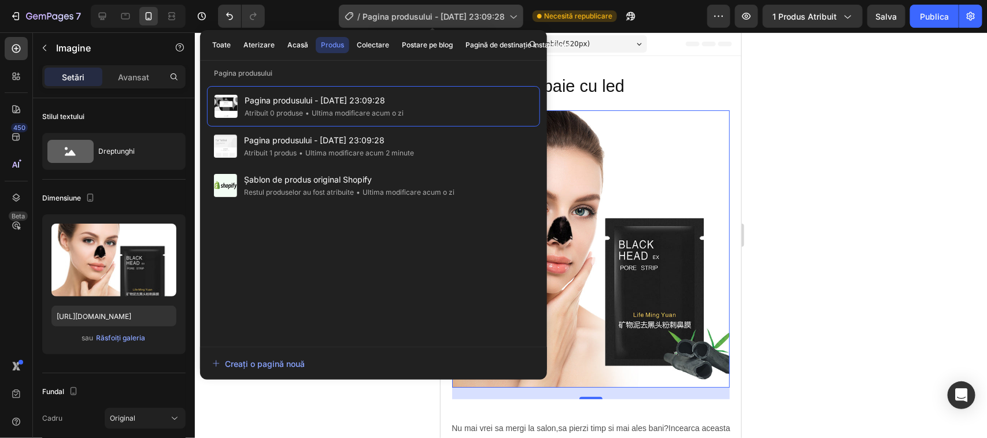
click at [516, 16] on icon at bounding box center [514, 17] width 6 height 3
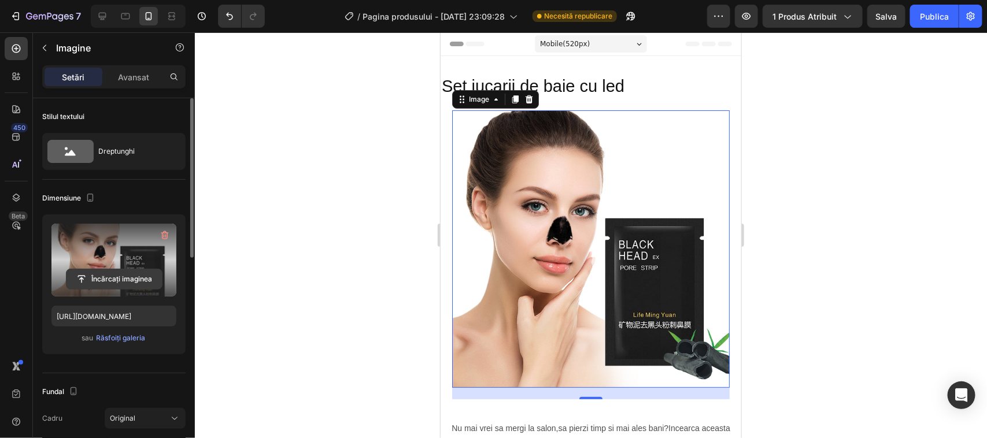
click at [79, 276] on input "file" at bounding box center [113, 279] width 95 height 20
click at [108, 278] on input "file" at bounding box center [113, 279] width 95 height 20
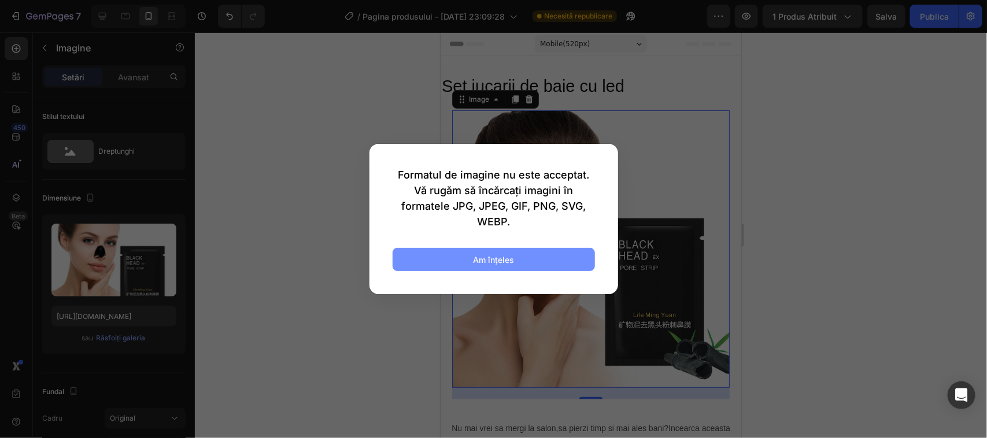
click at [480, 260] on font "Am înţeles" at bounding box center [493, 260] width 41 height 10
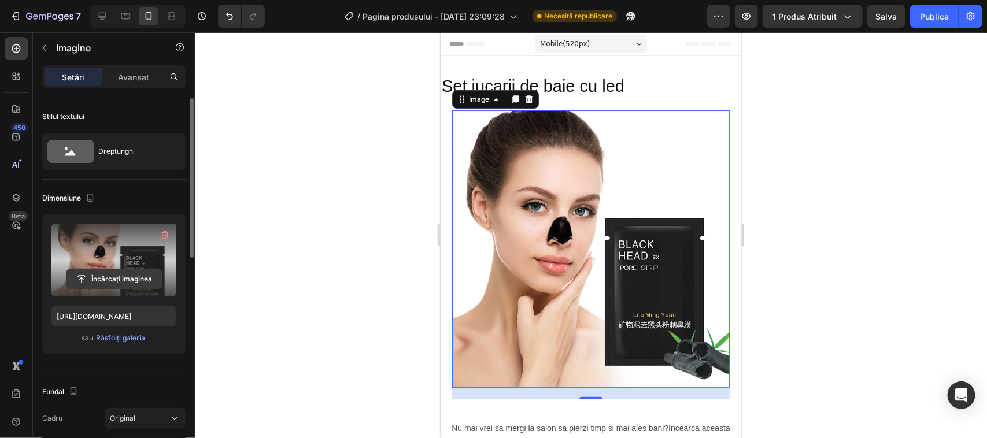
click at [126, 278] on input "file" at bounding box center [113, 279] width 95 height 20
click at [97, 279] on input "file" at bounding box center [113, 279] width 95 height 20
click at [96, 278] on input "file" at bounding box center [113, 279] width 95 height 20
type input "C:\fakepath\S41f10329f29044858bc3c346fcf8505a4.jpg_640x640q75.jpg_.avif"
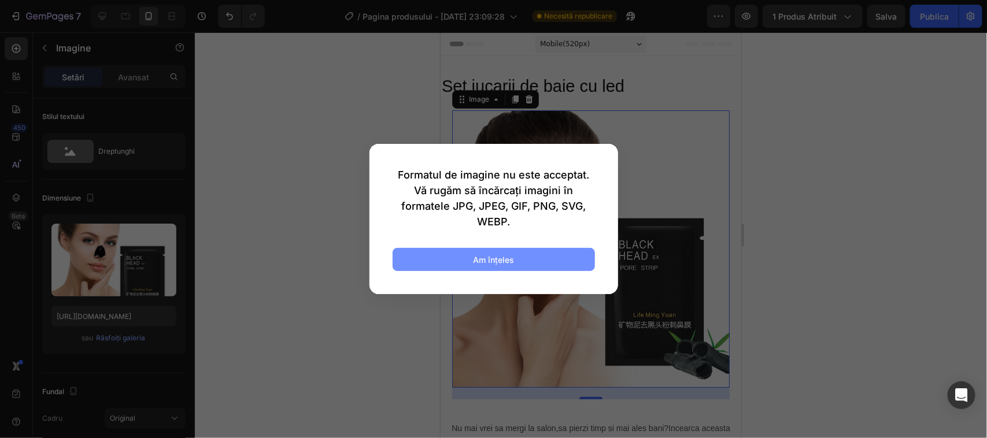
click at [513, 259] on font "Am înţeles" at bounding box center [493, 260] width 41 height 10
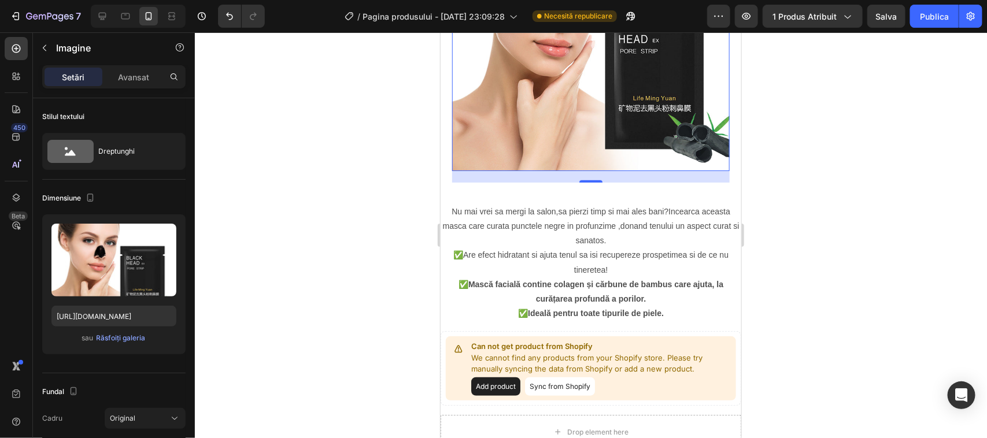
scroll to position [289, 0]
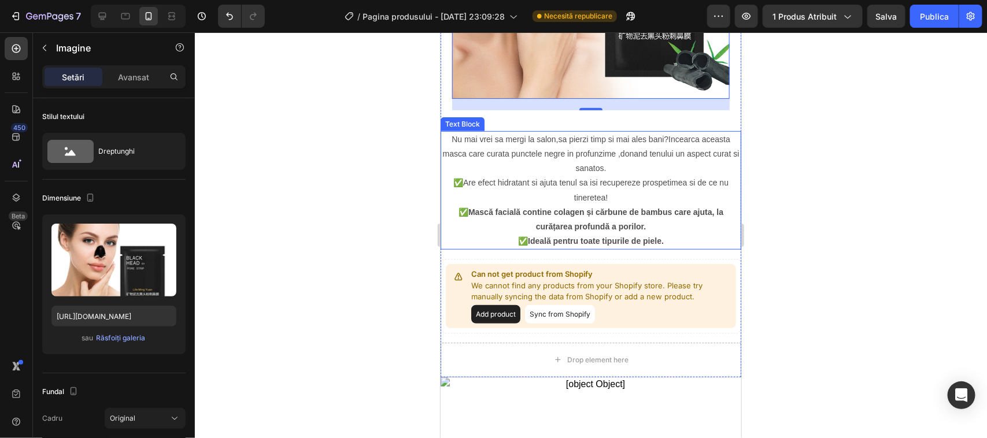
click at [662, 234] on p "✅ Ideală pentru toate tipurile de piele." at bounding box center [590, 241] width 298 height 14
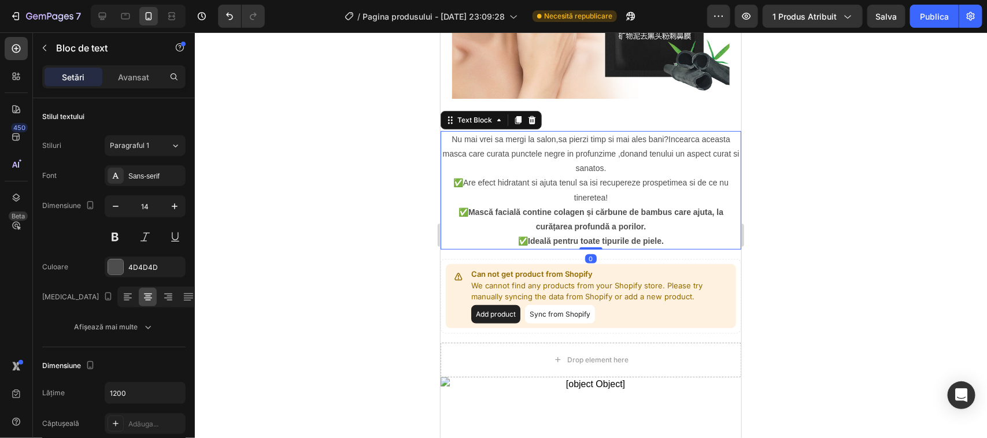
click at [662, 234] on p "✅ Ideală pentru toate tipurile de piele." at bounding box center [590, 241] width 298 height 14
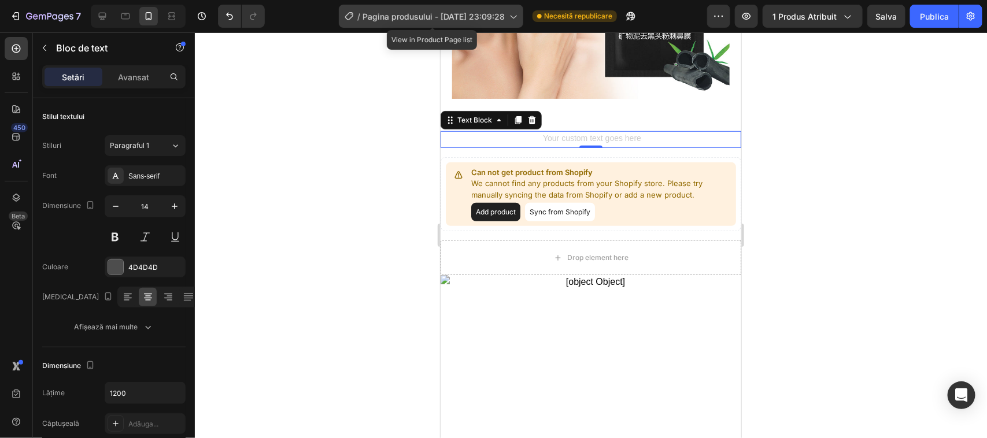
click at [516, 15] on icon at bounding box center [513, 16] width 12 height 12
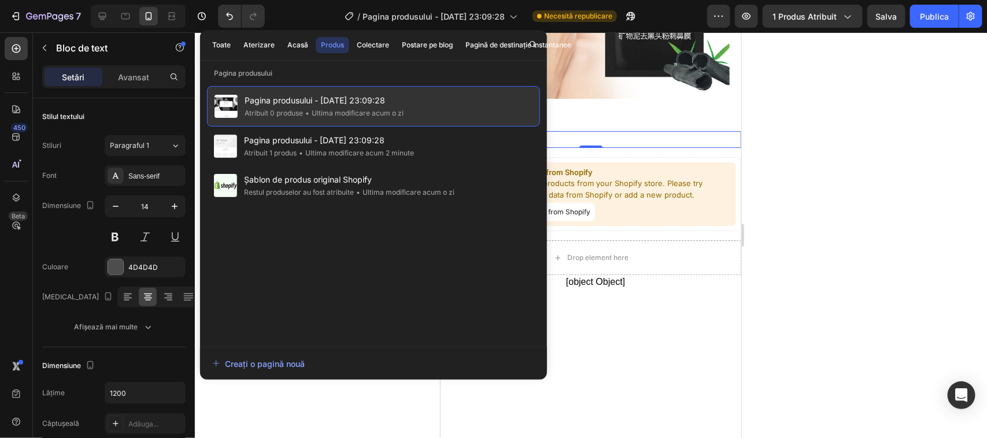
click at [349, 107] on span "Pagina produsului - [DATE] 23:09:28" at bounding box center [324, 101] width 159 height 14
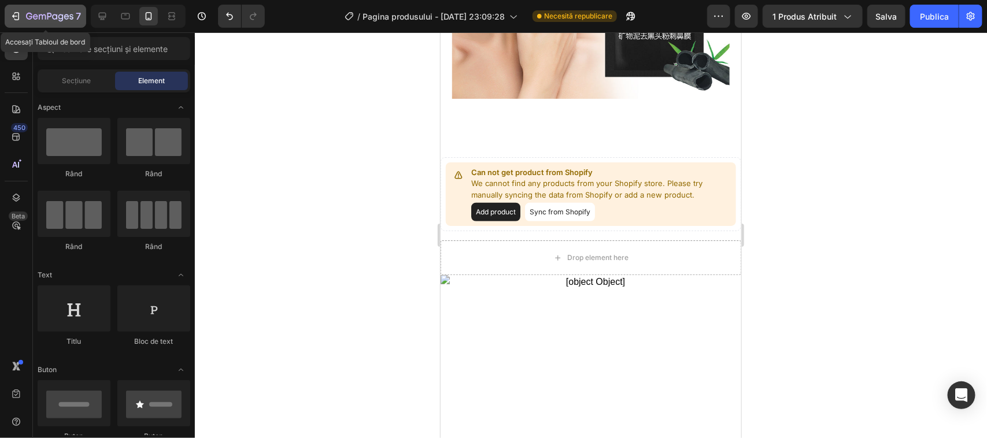
click at [16, 12] on icon "button" at bounding box center [16, 16] width 5 height 8
